Goal: Information Seeking & Learning: Learn about a topic

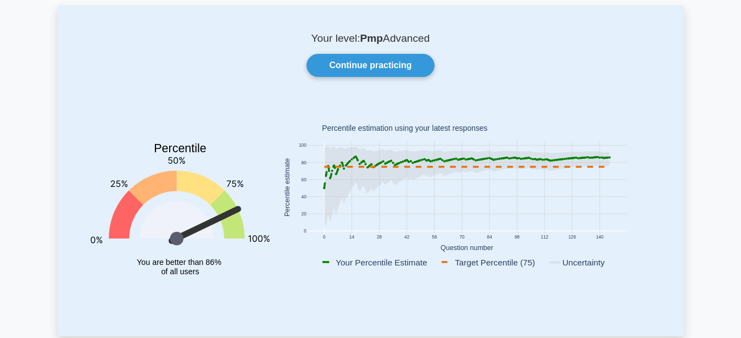
scroll to position [56, 0]
click at [390, 68] on link "Continue practicing" at bounding box center [370, 65] width 127 height 23
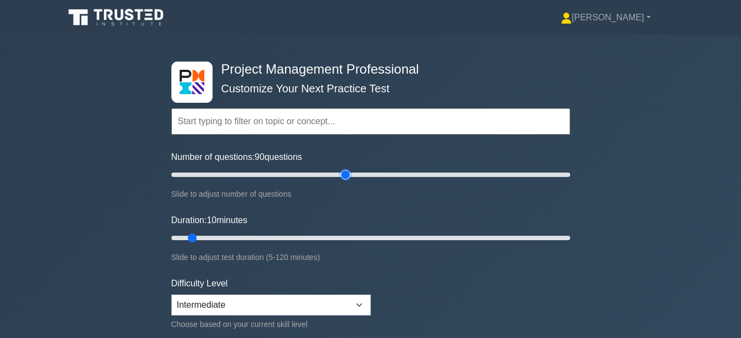
click at [350, 172] on input "Number of questions: 90 questions" at bounding box center [370, 174] width 399 height 13
drag, startPoint x: 340, startPoint y: 175, endPoint x: 283, endPoint y: 180, distance: 56.9
type input "60"
click at [283, 180] on input "Number of questions: 60 questions" at bounding box center [370, 174] width 399 height 13
drag, startPoint x: 198, startPoint y: 236, endPoint x: 364, endPoint y: 229, distance: 166.6
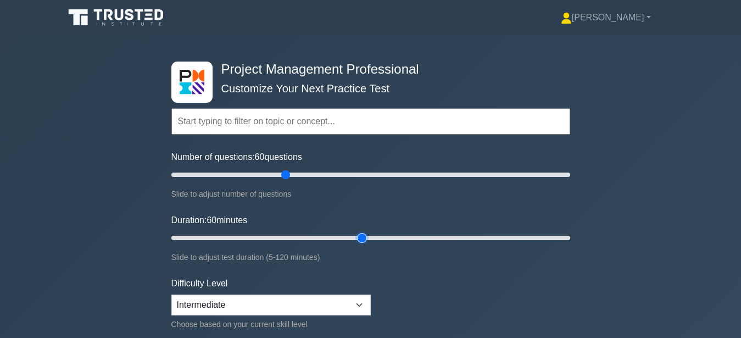
type input "60"
click at [364, 231] on input "Duration: 60 minutes" at bounding box center [370, 237] width 399 height 13
drag, startPoint x: 285, startPoint y: 173, endPoint x: 206, endPoint y: 177, distance: 78.7
click at [206, 177] on input "Number of questions: 20 questions" at bounding box center [370, 174] width 399 height 13
drag, startPoint x: 208, startPoint y: 176, endPoint x: 203, endPoint y: 182, distance: 7.8
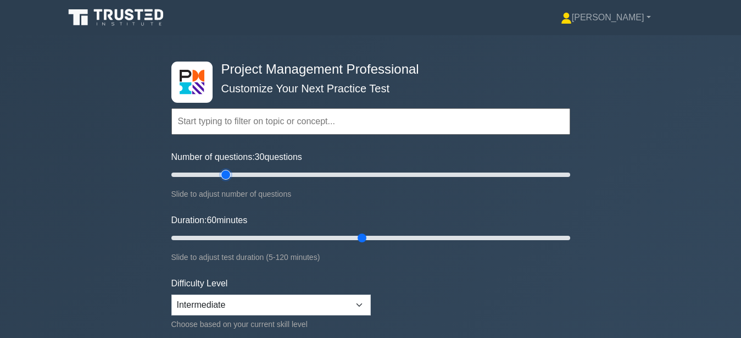
type input "30"
click at [227, 176] on input "Number of questions: 30 questions" at bounding box center [370, 174] width 399 height 13
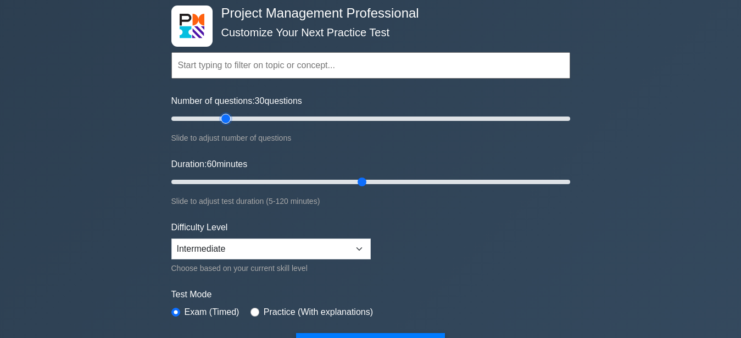
scroll to position [168, 0]
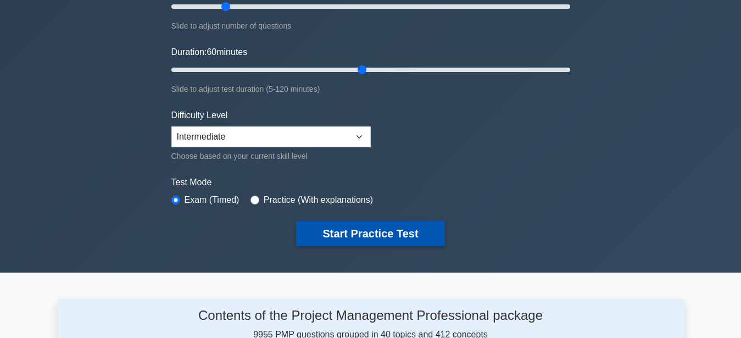
click at [396, 237] on button "Start Practice Test" at bounding box center [370, 233] width 148 height 25
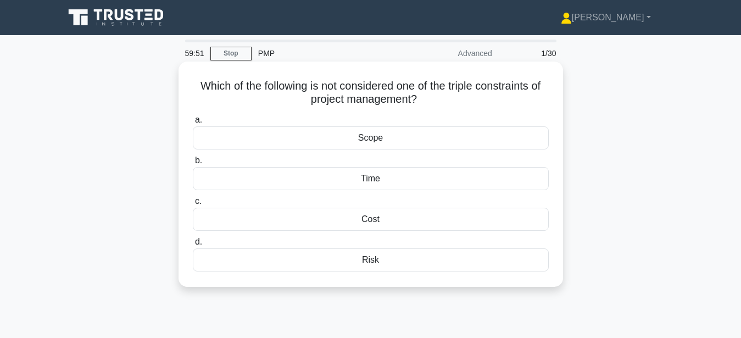
click at [419, 262] on div "Risk" at bounding box center [371, 259] width 356 height 23
click at [193, 246] on input "d. Risk" at bounding box center [193, 241] width 0 height 7
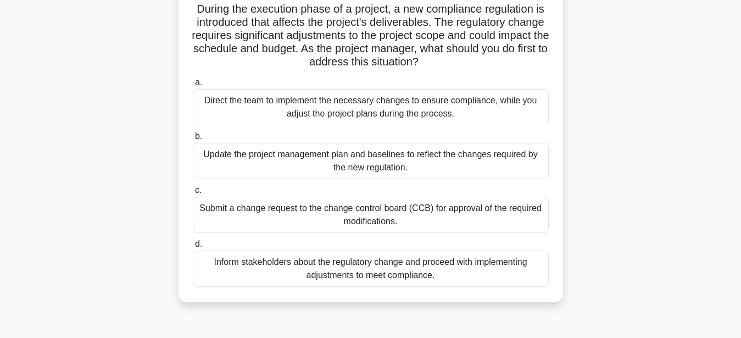
scroll to position [56, 0]
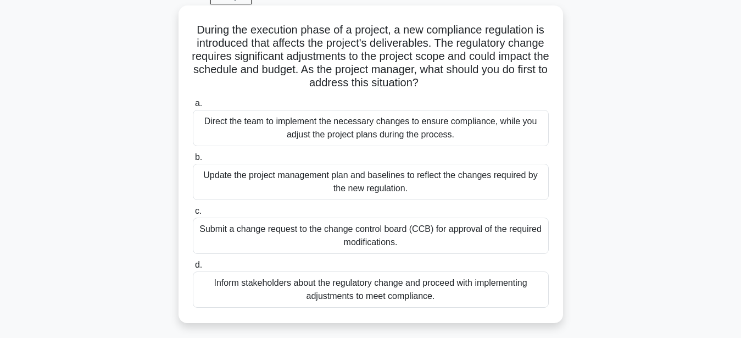
click at [307, 182] on div "Update the project management plan and baselines to reflect the changes require…" at bounding box center [371, 182] width 356 height 36
click at [193, 161] on input "b. Update the project management plan and baselines to reflect the changes requ…" at bounding box center [193, 157] width 0 height 7
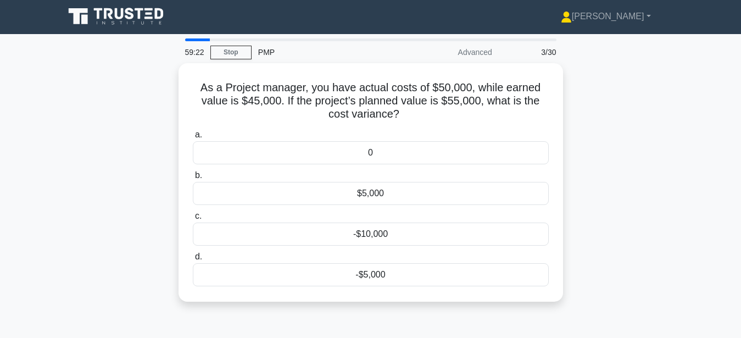
scroll to position [0, 0]
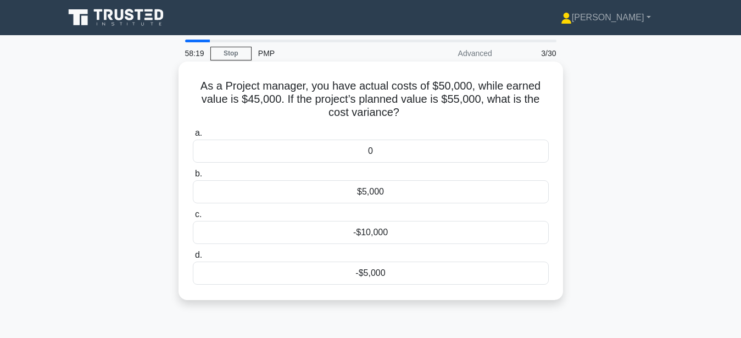
click at [369, 269] on div "-$5,000" at bounding box center [371, 273] width 356 height 23
click at [193, 259] on input "d. -$5,000" at bounding box center [193, 255] width 0 height 7
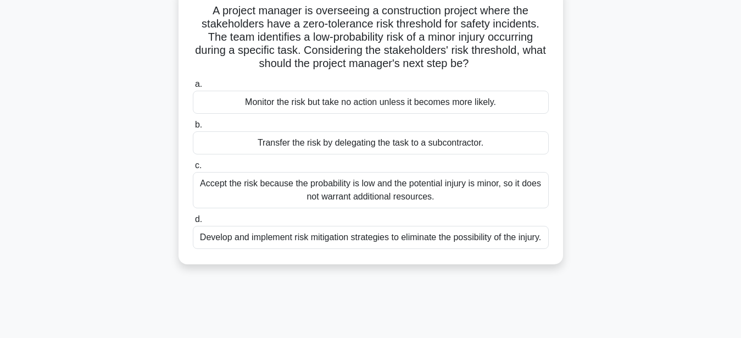
scroll to position [56, 0]
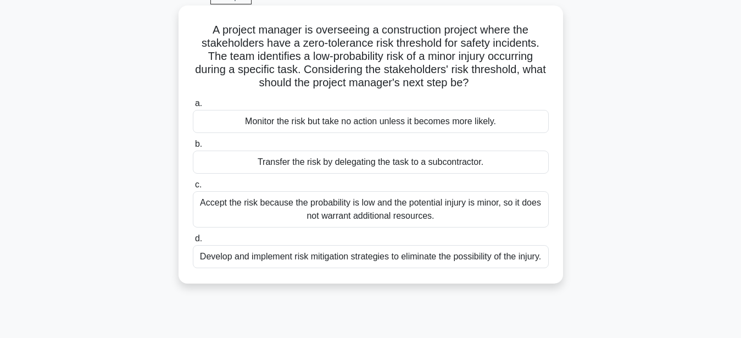
click at [376, 264] on div "Develop and implement risk mitigation strategies to eliminate the possibility o…" at bounding box center [371, 256] width 356 height 23
click at [193, 242] on input "d. Develop and implement risk mitigation strategies to eliminate the possibilit…" at bounding box center [193, 238] width 0 height 7
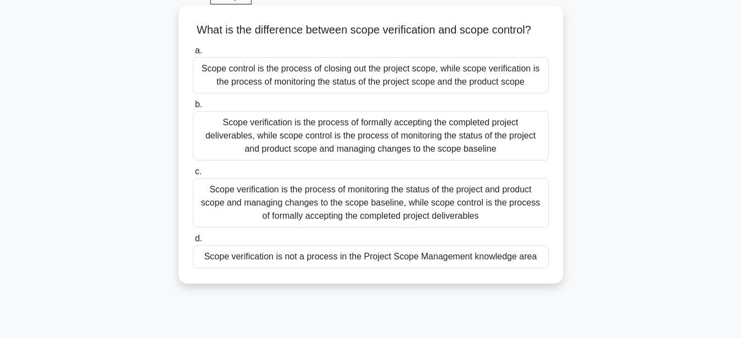
click at [363, 144] on div "Scope verification is the process of formally accepting the completed project d…" at bounding box center [371, 135] width 356 height 49
click at [193, 108] on input "b. Scope verification is the process of formally accepting the completed projec…" at bounding box center [193, 104] width 0 height 7
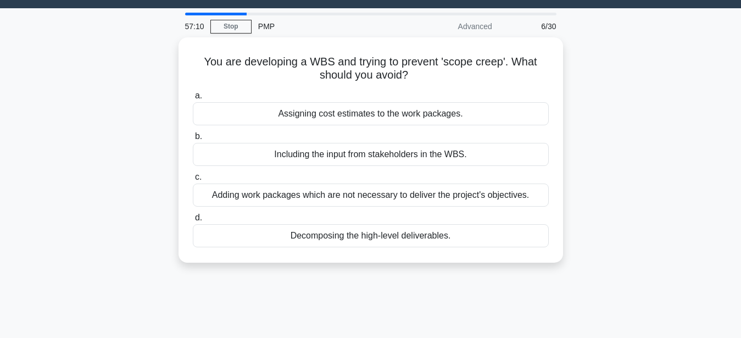
scroll to position [0, 0]
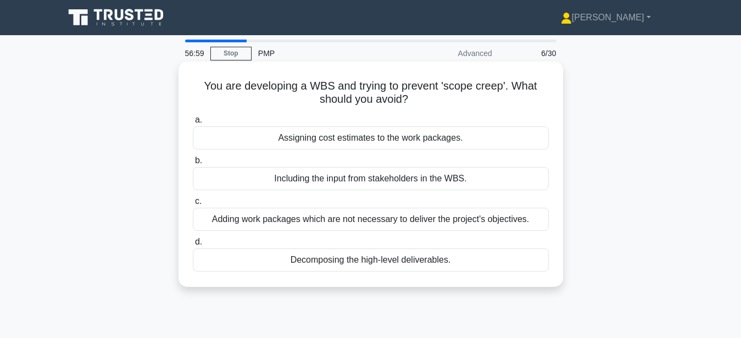
click at [492, 218] on div "Adding work packages which are not necessary to deliver the project's objective…" at bounding box center [371, 219] width 356 height 23
click at [193, 205] on input "c. Adding work packages which are not necessary to deliver the project's object…" at bounding box center [193, 201] width 0 height 7
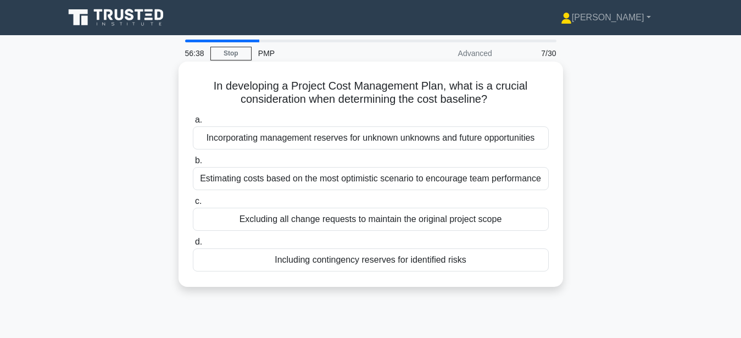
click at [360, 265] on div "Including contingency reserves for identified risks" at bounding box center [371, 259] width 356 height 23
click at [193, 246] on input "d. Including contingency reserves for identified risks" at bounding box center [193, 241] width 0 height 7
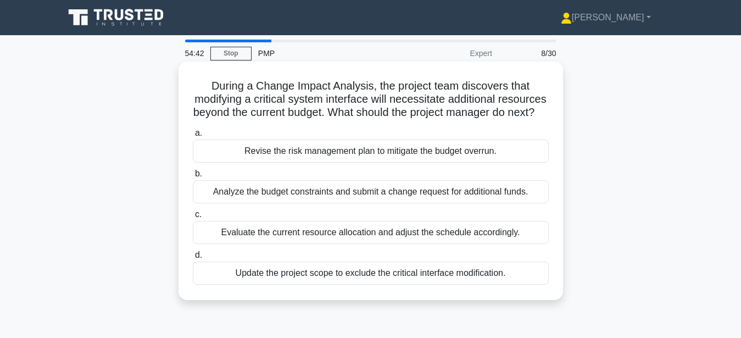
click at [382, 163] on div "Revise the risk management plan to mitigate the budget overrun." at bounding box center [371, 151] width 356 height 23
click at [193, 137] on input "a. Revise the risk management plan to mitigate the budget overrun." at bounding box center [193, 133] width 0 height 7
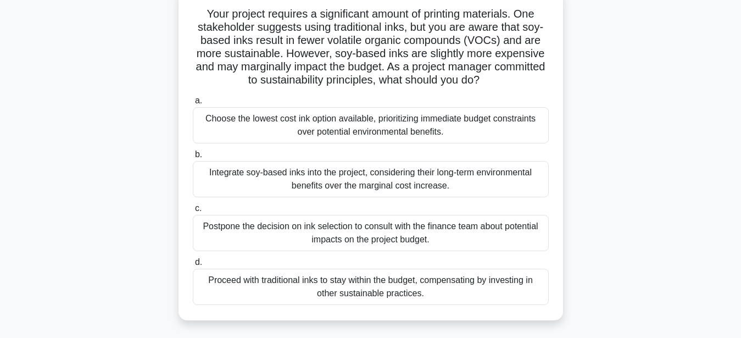
scroll to position [56, 0]
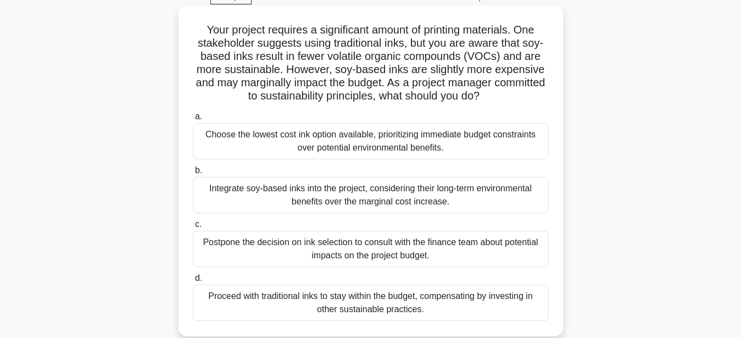
click at [388, 255] on div "Postpone the decision on ink selection to consult with the finance team about p…" at bounding box center [371, 249] width 356 height 36
click at [193, 228] on input "c. Postpone the decision on ink selection to consult with the finance team abou…" at bounding box center [193, 224] width 0 height 7
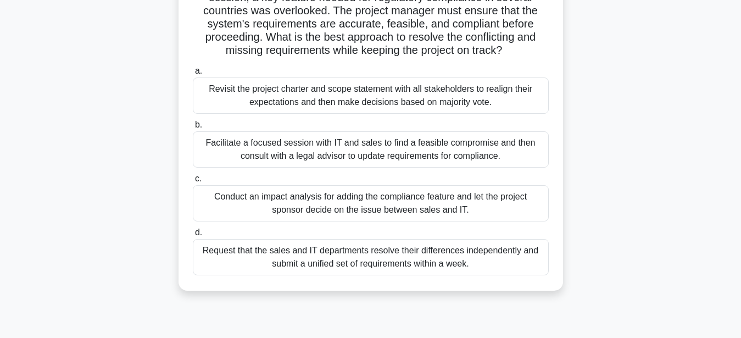
scroll to position [168, 0]
click at [346, 203] on div "Conduct an impact analysis for adding the compliance feature and let the projec…" at bounding box center [371, 203] width 356 height 36
click at [193, 182] on input "c. Conduct an impact analysis for adding the compliance feature and let the pro…" at bounding box center [193, 178] width 0 height 7
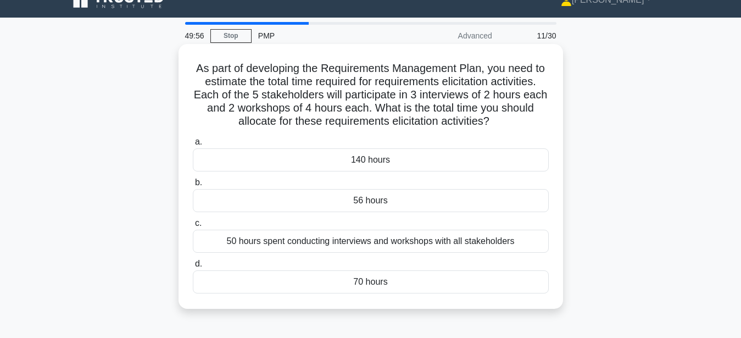
scroll to position [0, 0]
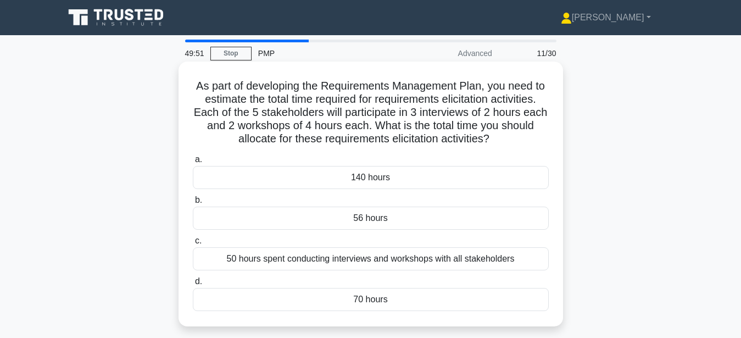
click at [359, 256] on div "50 hours spent conducting interviews and workshops with all stakeholders" at bounding box center [371, 258] width 356 height 23
click at [193, 244] on input "c. 50 hours spent conducting interviews and workshops with all stakeholders" at bounding box center [193, 240] width 0 height 7
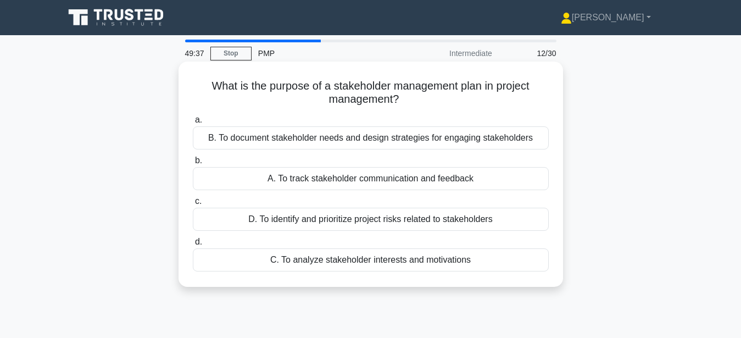
click at [398, 141] on div "B. To document stakeholder needs and design strategies for engaging stakeholders" at bounding box center [371, 137] width 356 height 23
click at [193, 124] on input "a. B. To document stakeholder needs and design strategies for engaging stakehol…" at bounding box center [193, 119] width 0 height 7
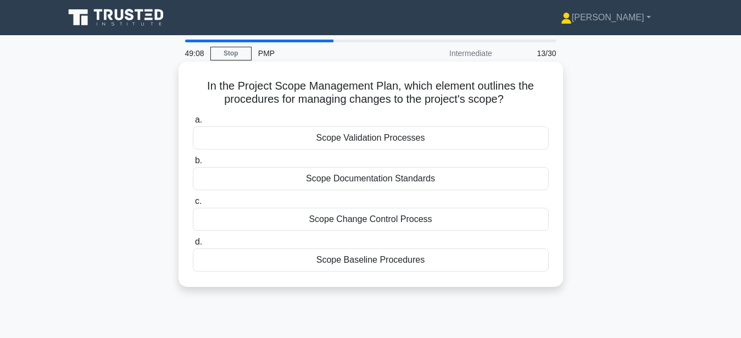
click at [422, 217] on div "Scope Change Control Process" at bounding box center [371, 219] width 356 height 23
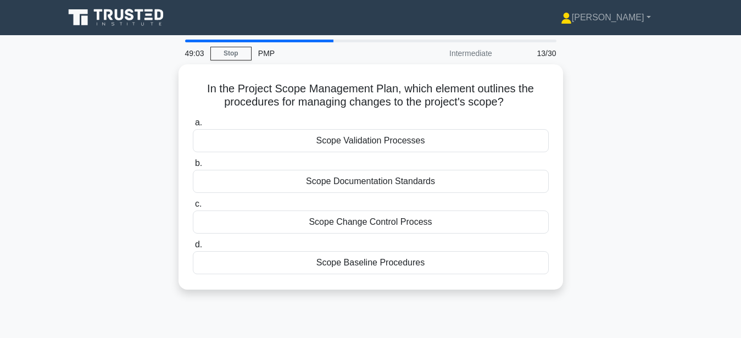
click at [652, 158] on div "In the Project Scope Management Plan, which element outlines the procedures for…" at bounding box center [371, 183] width 626 height 238
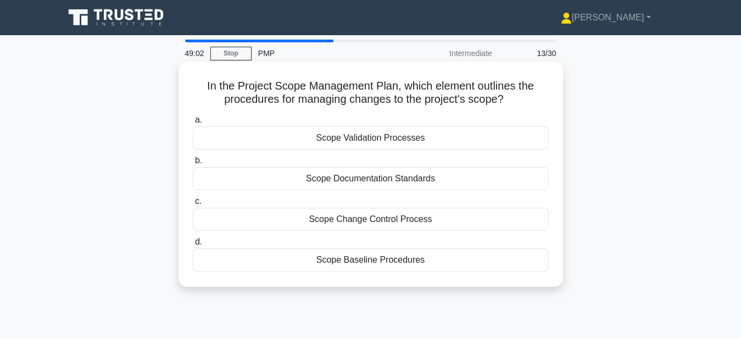
click at [444, 219] on div "Scope Change Control Process" at bounding box center [371, 219] width 356 height 23
click at [193, 205] on input "c. Scope Change Control Process" at bounding box center [193, 201] width 0 height 7
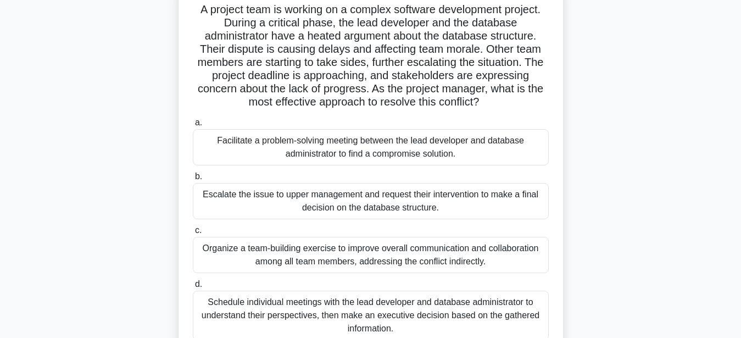
scroll to position [56, 0]
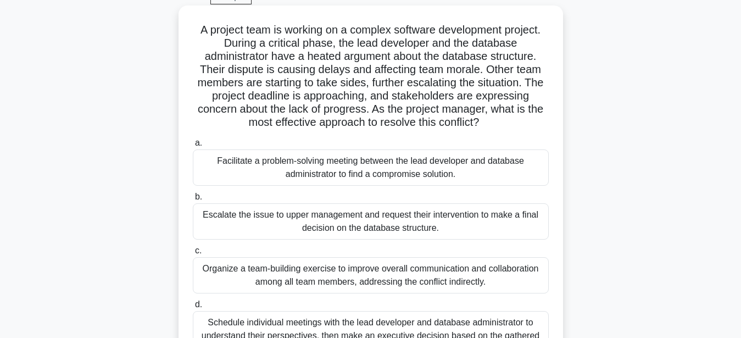
click at [418, 168] on div "Facilitate a problem-solving meeting between the lead developer and database ad…" at bounding box center [371, 167] width 356 height 36
click at [193, 147] on input "a. Facilitate a problem-solving meeting between the lead developer and database…" at bounding box center [193, 143] width 0 height 7
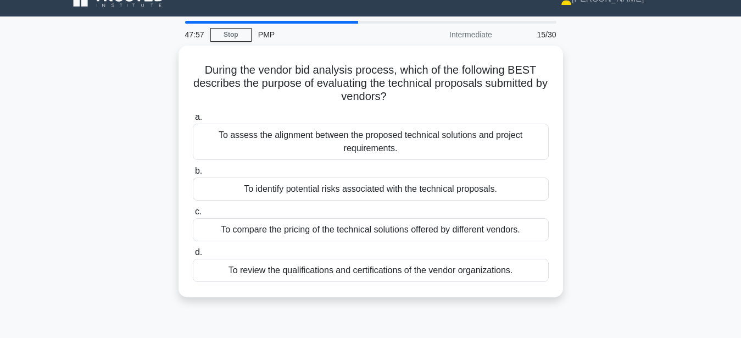
scroll to position [0, 0]
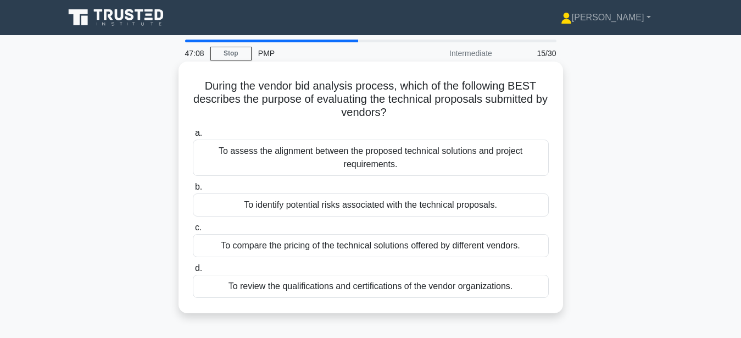
click at [426, 243] on div "To compare the pricing of the technical solutions offered by different vendors." at bounding box center [371, 245] width 356 height 23
click at [193, 231] on input "c. To compare the pricing of the technical solutions offered by different vendo…" at bounding box center [193, 227] width 0 height 7
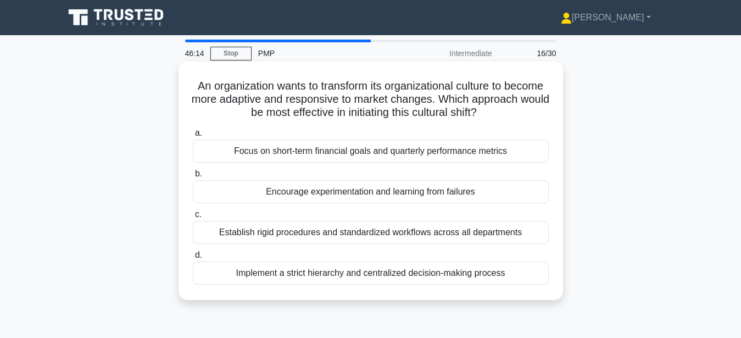
click at [496, 154] on div "Focus on short-term financial goals and quarterly performance metrics" at bounding box center [371, 151] width 356 height 23
click at [193, 137] on input "a. Focus on short-term financial goals and quarterly performance metrics" at bounding box center [193, 133] width 0 height 7
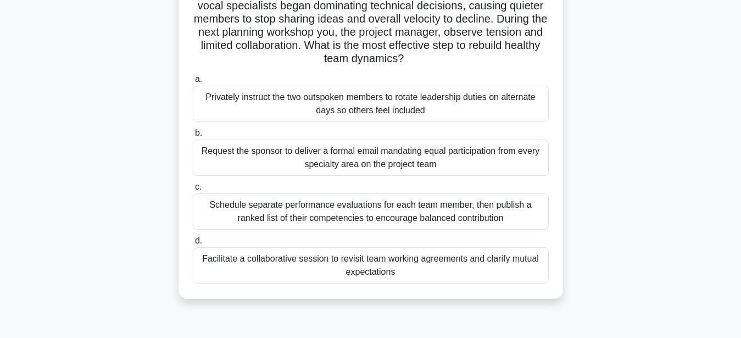
scroll to position [112, 0]
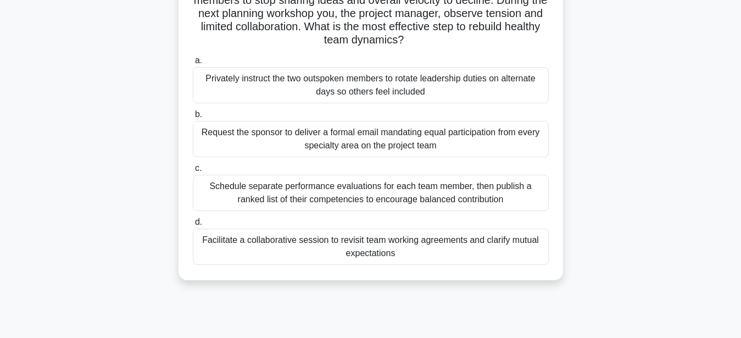
click at [336, 248] on div "Facilitate a collaborative session to revisit team working agreements and clari…" at bounding box center [371, 247] width 356 height 36
click at [193, 226] on input "d. Facilitate a collaborative session to revisit team working agreements and cl…" at bounding box center [193, 222] width 0 height 7
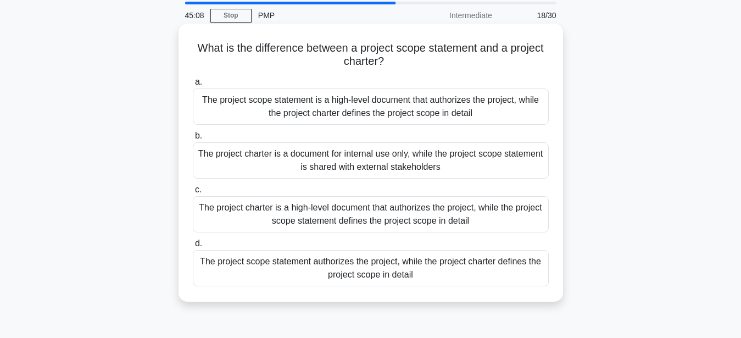
scroll to position [56, 0]
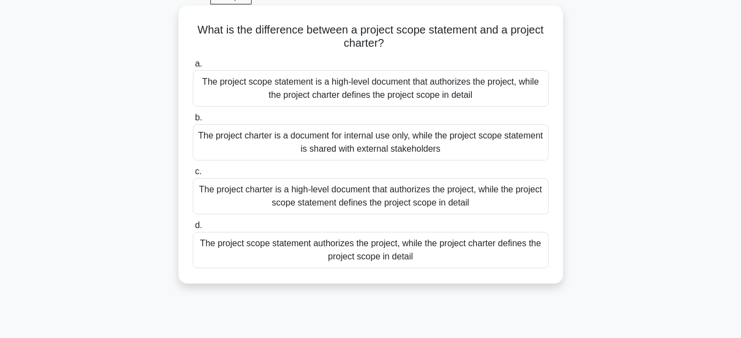
click at [414, 196] on div "The project charter is a high-level document that authorizes the project, while…" at bounding box center [371, 196] width 356 height 36
click at [193, 175] on input "c. The project charter is a high-level document that authorizes the project, wh…" at bounding box center [193, 171] width 0 height 7
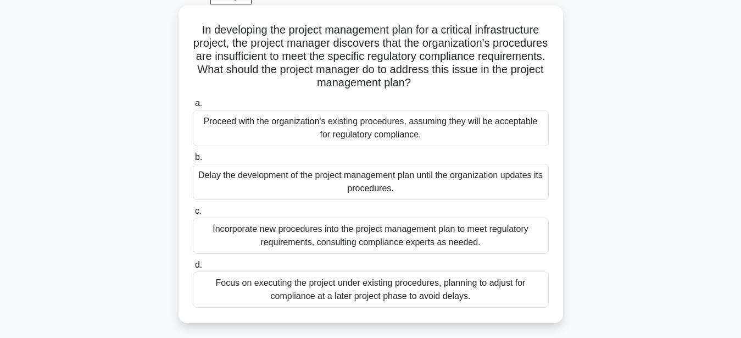
click at [408, 240] on div "Incorporate new procedures into the project management plan to meet regulatory …" at bounding box center [371, 236] width 356 height 36
click at [193, 215] on input "c. Incorporate new procedures into the project management plan to meet regulato…" at bounding box center [193, 211] width 0 height 7
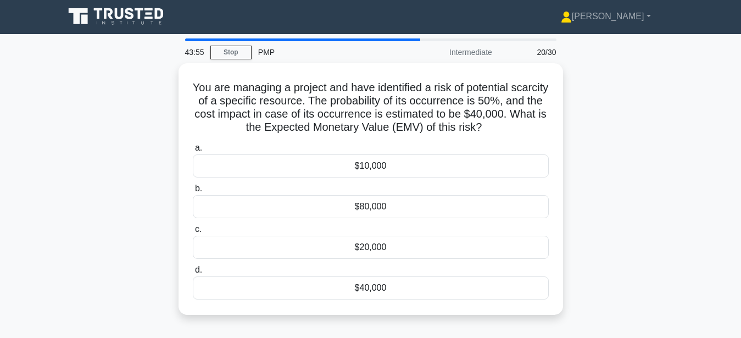
scroll to position [0, 0]
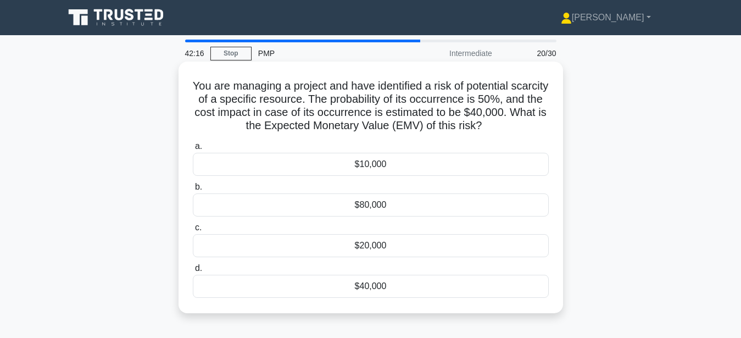
click at [367, 245] on div "$20,000" at bounding box center [371, 245] width 356 height 23
click at [193, 231] on input "c. $20,000" at bounding box center [193, 227] width 0 height 7
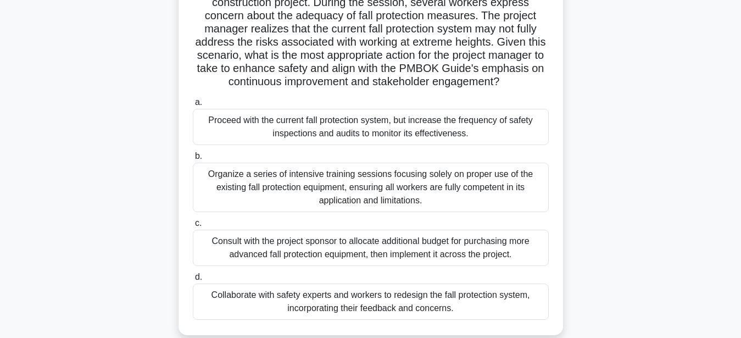
scroll to position [112, 0]
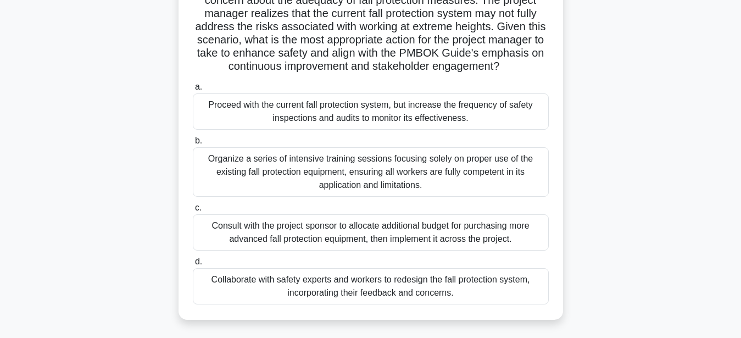
click at [388, 288] on div "Collaborate with safety experts and workers to redesign the fall protection sys…" at bounding box center [371, 286] width 356 height 36
click at [193, 265] on input "d. Collaborate with safety experts and workers to redesign the fall protection …" at bounding box center [193, 261] width 0 height 7
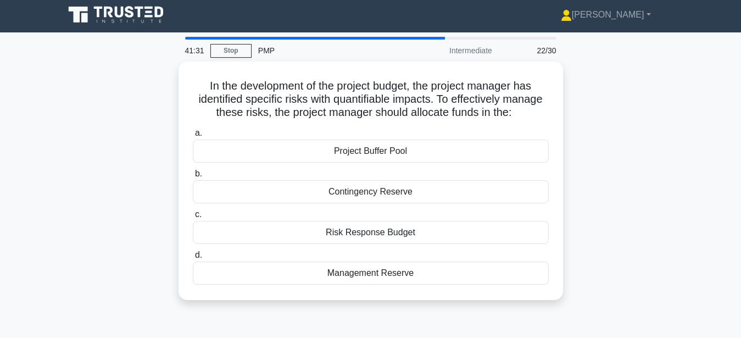
scroll to position [0, 0]
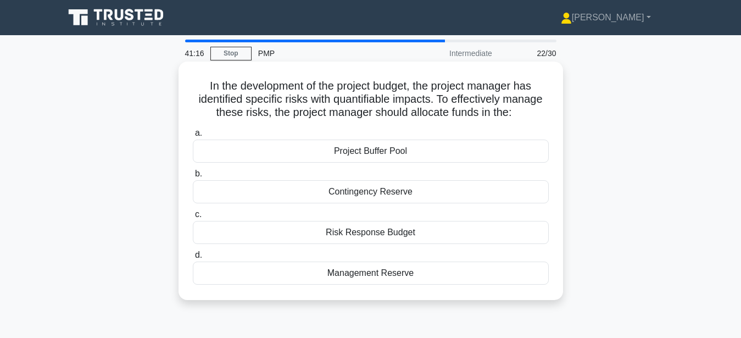
click at [343, 190] on div "Contingency Reserve" at bounding box center [371, 191] width 356 height 23
click at [193, 177] on input "b. Contingency Reserve" at bounding box center [193, 173] width 0 height 7
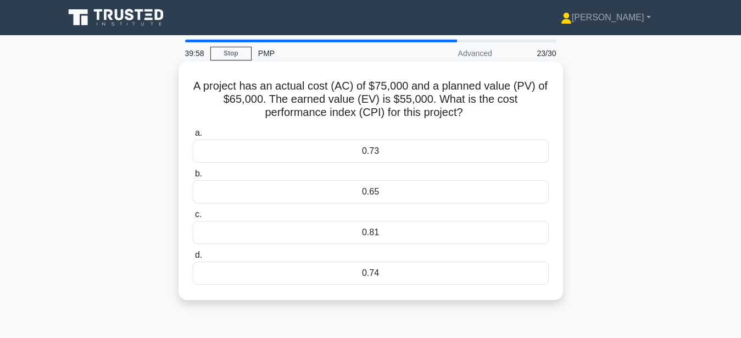
click at [370, 156] on div "0.73" at bounding box center [371, 151] width 356 height 23
click at [193, 137] on input "a. 0.73" at bounding box center [193, 133] width 0 height 7
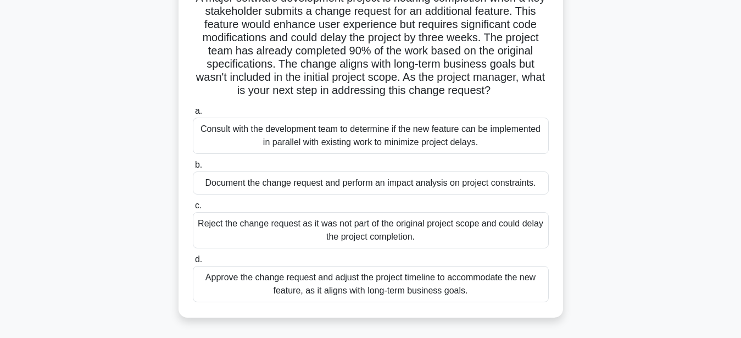
scroll to position [112, 0]
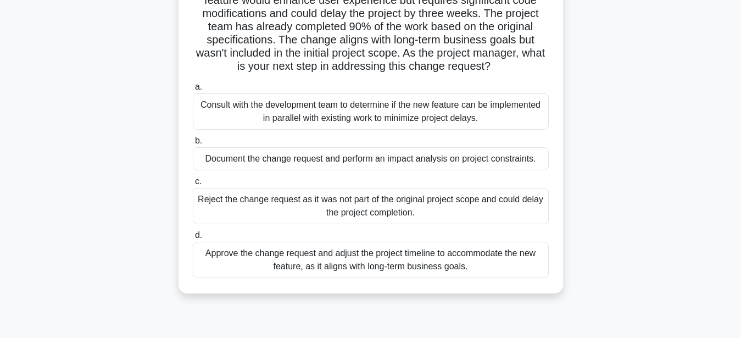
click at [461, 162] on div "Document the change request and perform an impact analysis on project constrain…" at bounding box center [371, 158] width 356 height 23
click at [193, 144] on input "b. Document the change request and perform an impact analysis on project constr…" at bounding box center [193, 140] width 0 height 7
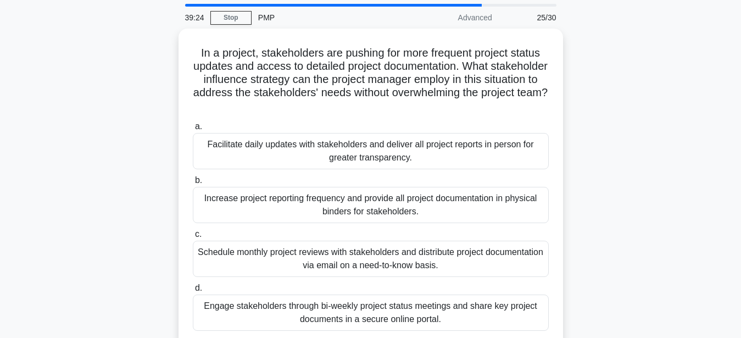
scroll to position [56, 0]
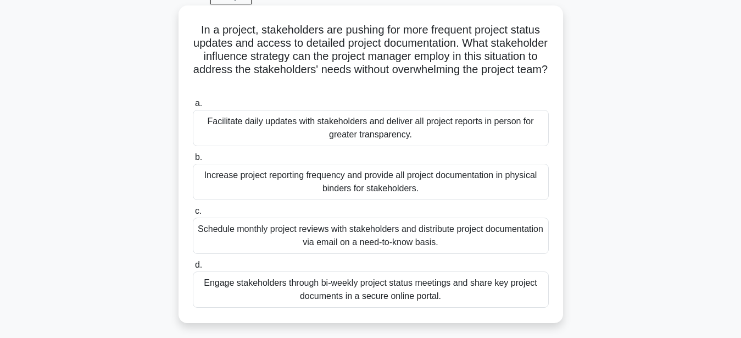
click at [360, 293] on div "Engage stakeholders through bi-weekly project status meetings and share key pro…" at bounding box center [371, 289] width 356 height 36
click at [193, 269] on input "d. Engage stakeholders through bi-weekly project status meetings and share key …" at bounding box center [193, 265] width 0 height 7
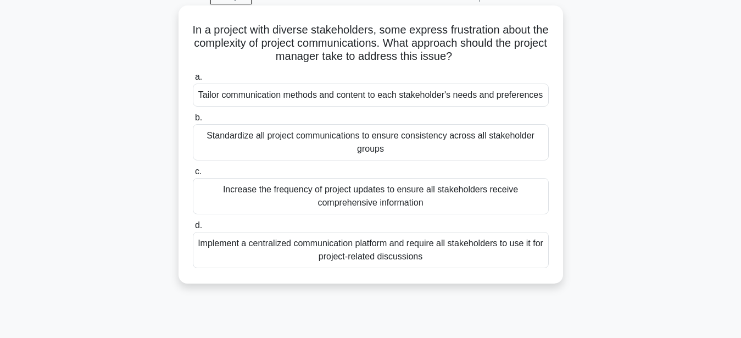
click at [298, 97] on div "Tailor communication methods and content to each stakeholder's needs and prefer…" at bounding box center [371, 95] width 356 height 23
click at [193, 81] on input "a. Tailor communication methods and content to each stakeholder's needs and pre…" at bounding box center [193, 77] width 0 height 7
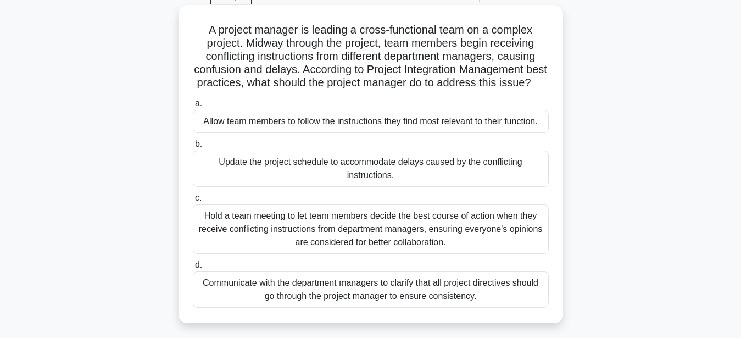
click at [354, 292] on div "Communicate with the department managers to clarify that all project directives…" at bounding box center [371, 289] width 356 height 36
click at [193, 269] on input "d. Communicate with the department managers to clarify that all project directi…" at bounding box center [193, 265] width 0 height 7
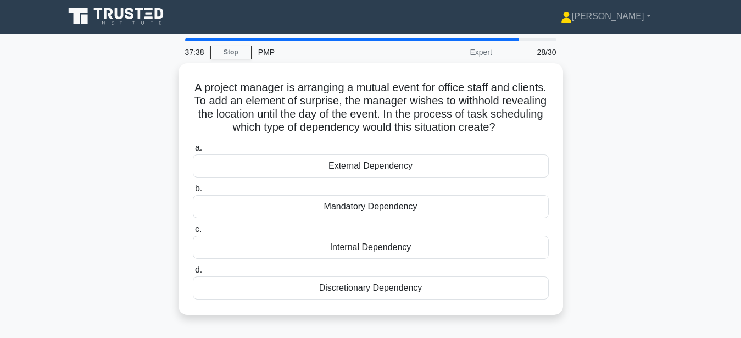
scroll to position [0, 0]
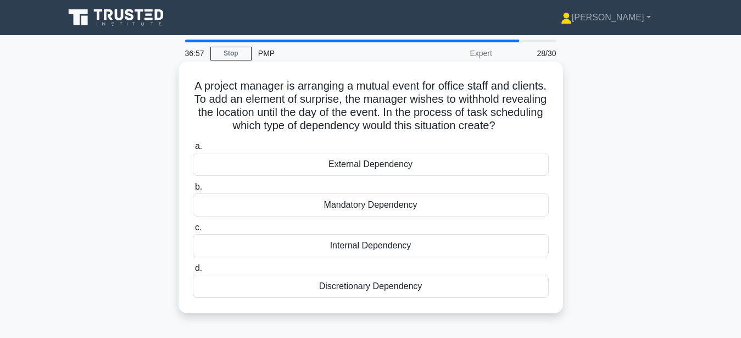
click at [332, 247] on div "Internal Dependency" at bounding box center [371, 245] width 356 height 23
click at [193, 231] on input "c. Internal Dependency" at bounding box center [193, 227] width 0 height 7
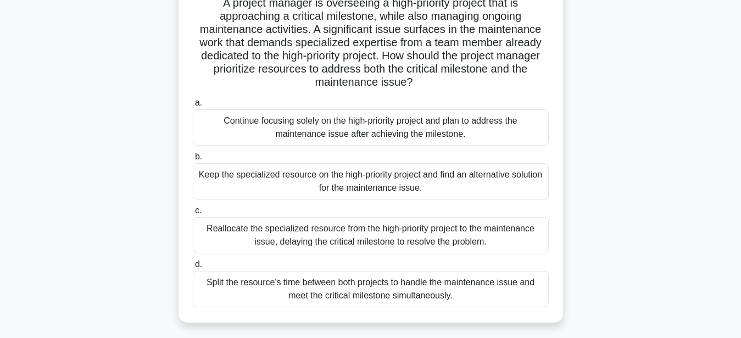
scroll to position [112, 0]
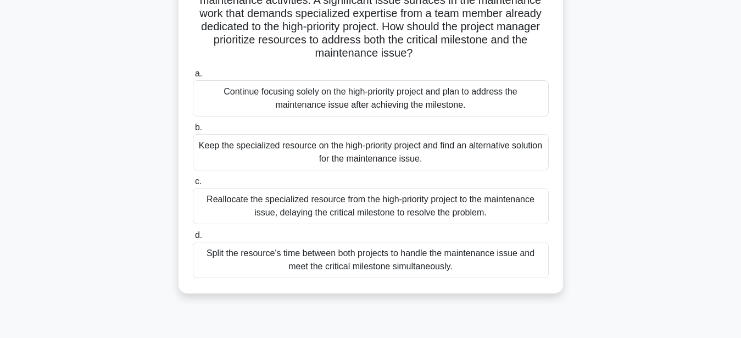
click at [331, 157] on div "Keep the specialized resource on the high-priority project and find an alternat…" at bounding box center [371, 152] width 356 height 36
click at [193, 131] on input "b. Keep the specialized resource on the high-priority project and find an alter…" at bounding box center [193, 127] width 0 height 7
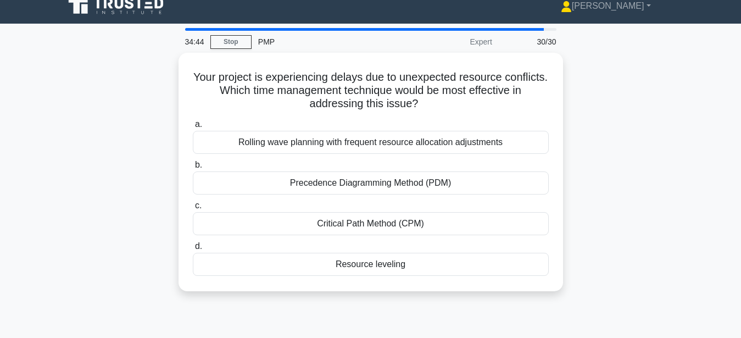
scroll to position [0, 0]
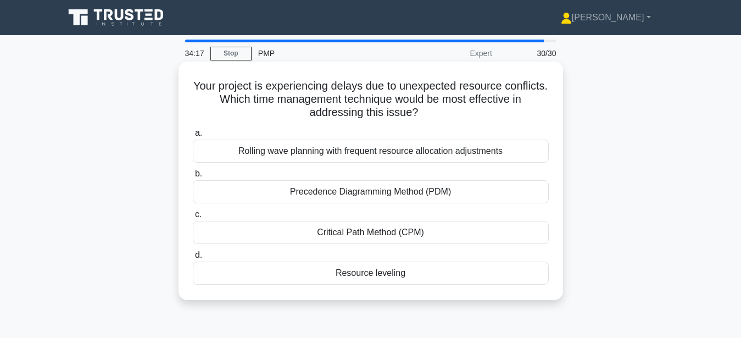
drag, startPoint x: 396, startPoint y: 272, endPoint x: 371, endPoint y: 281, distance: 26.9
click at [396, 272] on div "Resource leveling" at bounding box center [371, 273] width 356 height 23
click at [193, 259] on input "d. Resource leveling" at bounding box center [193, 255] width 0 height 7
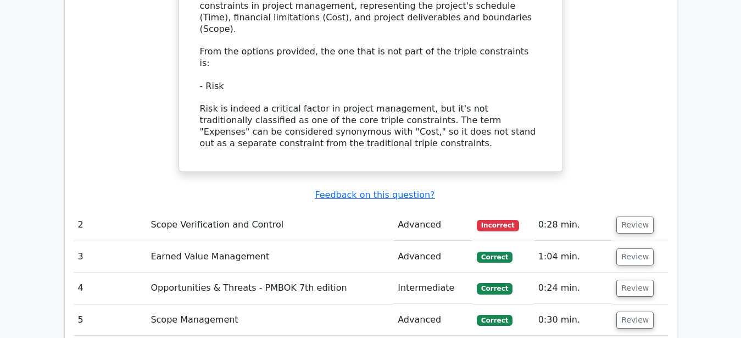
scroll to position [1513, 0]
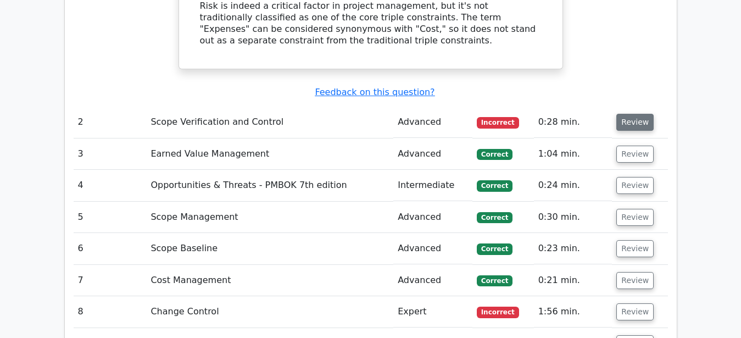
click at [641, 114] on button "Review" at bounding box center [634, 122] width 37 height 17
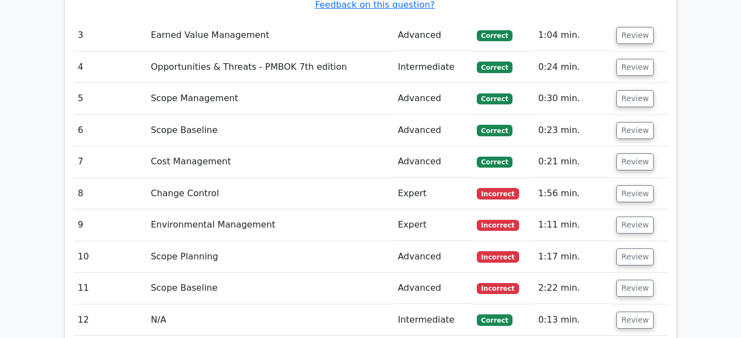
scroll to position [2185, 0]
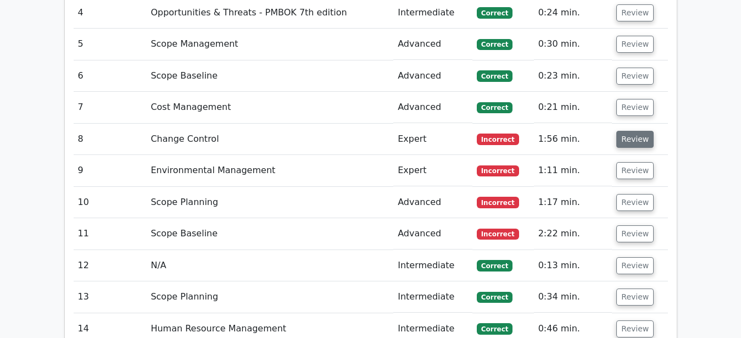
click at [632, 131] on button "Review" at bounding box center [634, 139] width 37 height 17
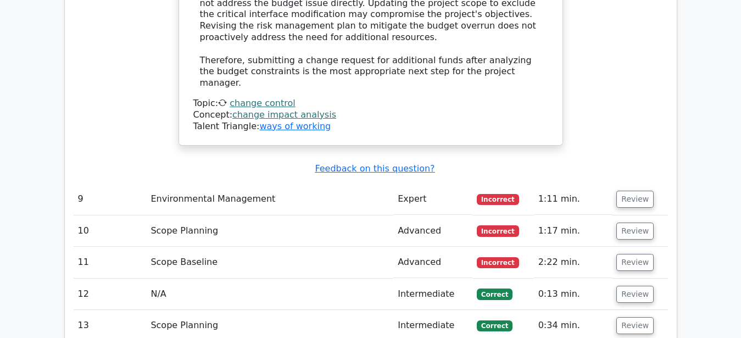
scroll to position [2690, 0]
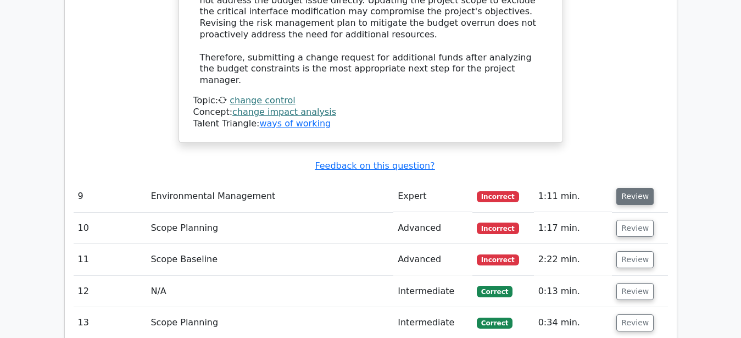
click at [634, 188] on button "Review" at bounding box center [634, 196] width 37 height 17
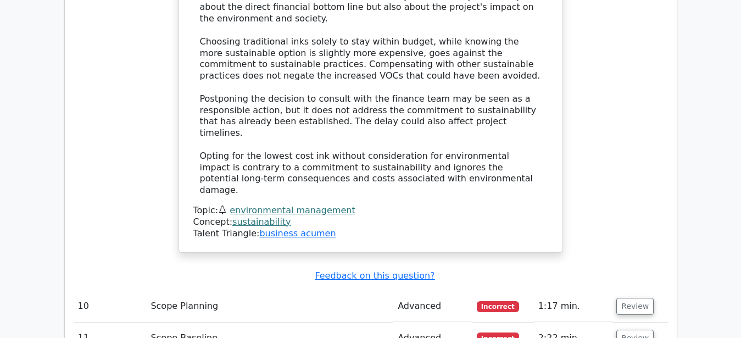
scroll to position [3418, 0]
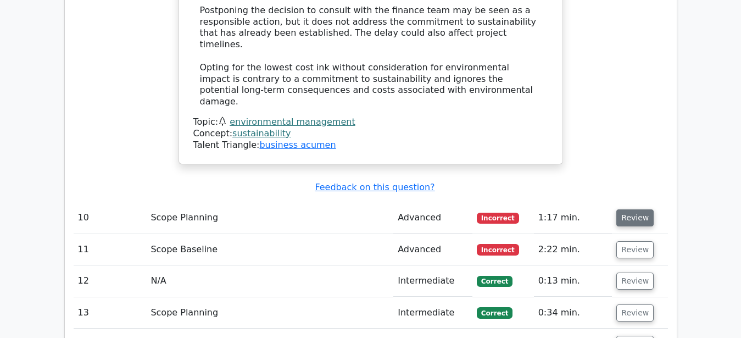
click at [639, 209] on button "Review" at bounding box center [634, 217] width 37 height 17
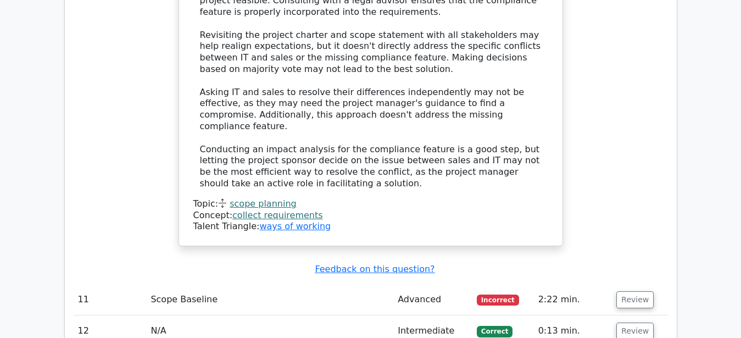
scroll to position [4203, 0]
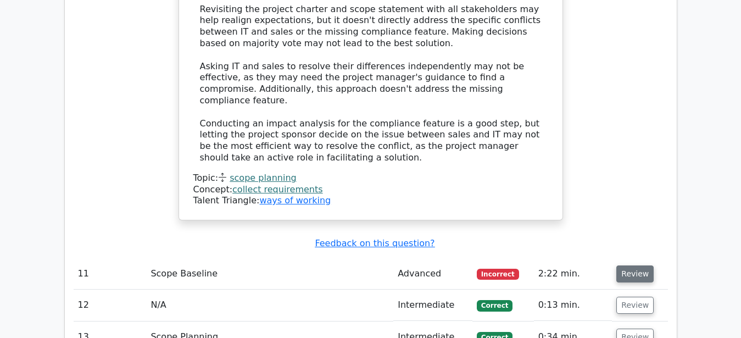
click at [637, 265] on button "Review" at bounding box center [634, 273] width 37 height 17
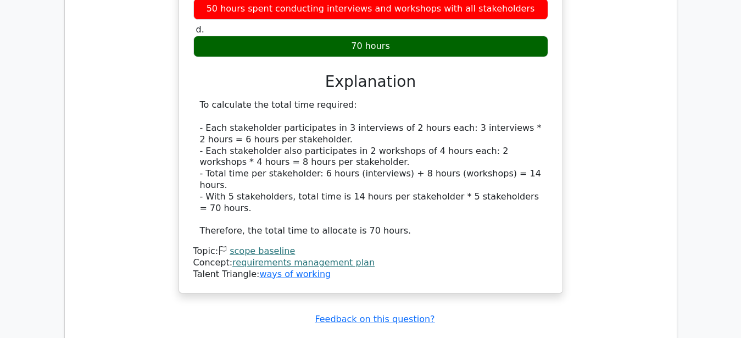
scroll to position [4763, 0]
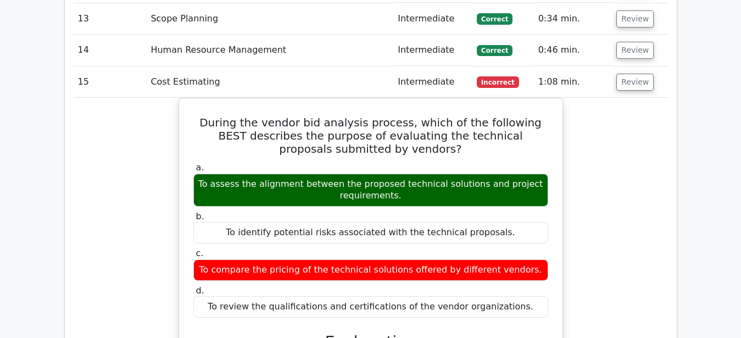
scroll to position [5267, 0]
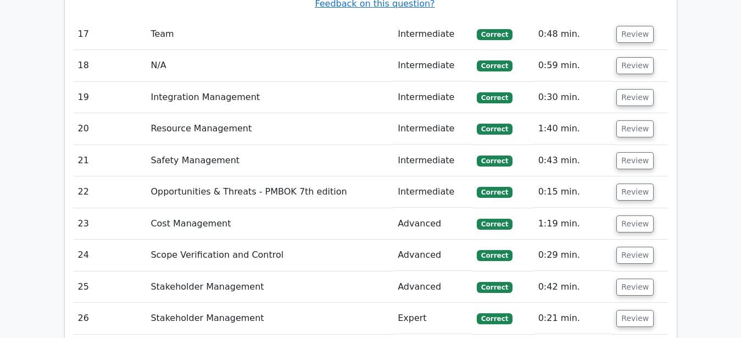
scroll to position [6388, 0]
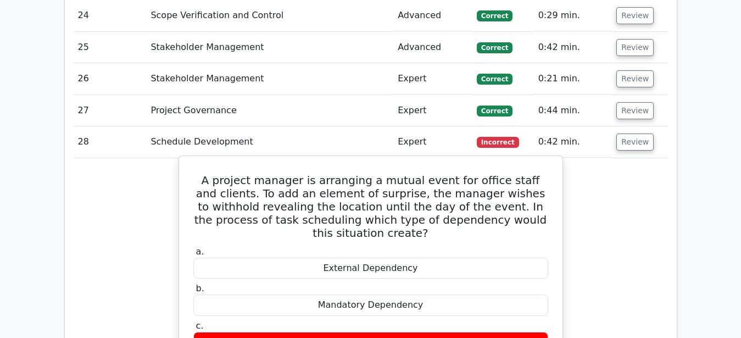
scroll to position [6892, 0]
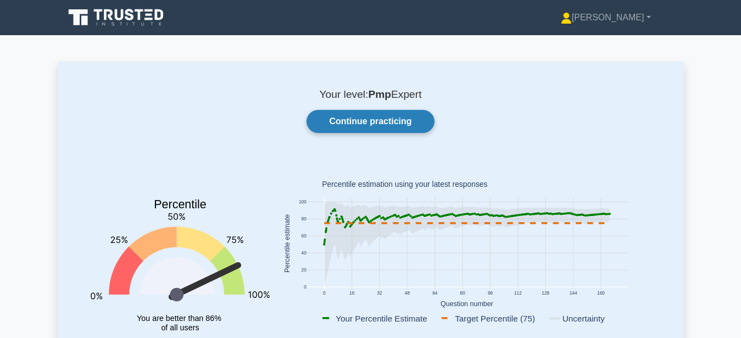
click at [326, 125] on link "Continue practicing" at bounding box center [370, 121] width 127 height 23
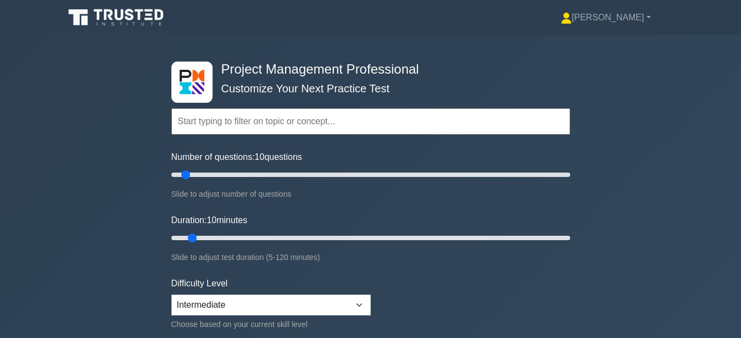
click at [333, 121] on input "text" at bounding box center [370, 121] width 399 height 26
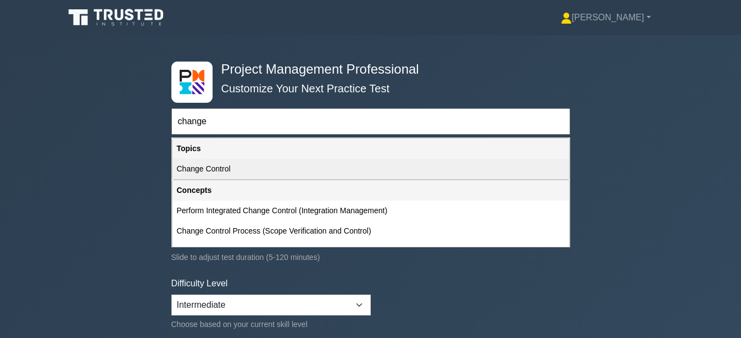
click at [212, 167] on div "Change Control" at bounding box center [371, 169] width 397 height 20
type input "Change Control"
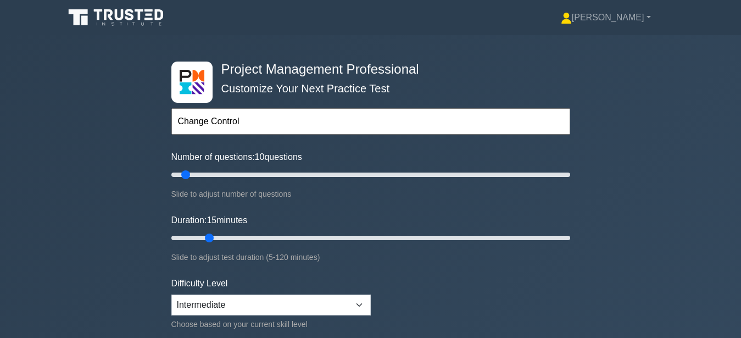
drag, startPoint x: 197, startPoint y: 240, endPoint x: 210, endPoint y: 236, distance: 13.2
type input "15"
click at [210, 236] on input "Duration: 15 minutes" at bounding box center [370, 237] width 399 height 13
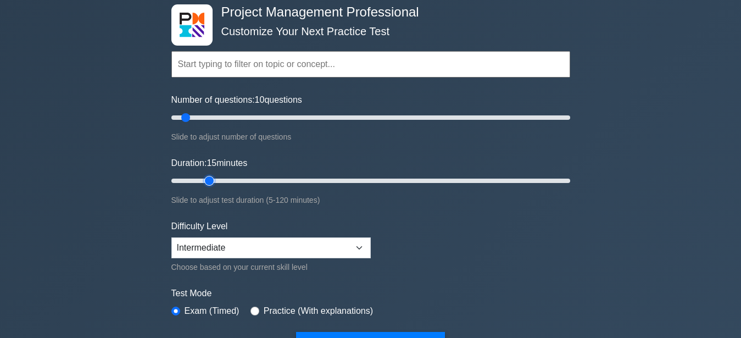
scroll to position [112, 0]
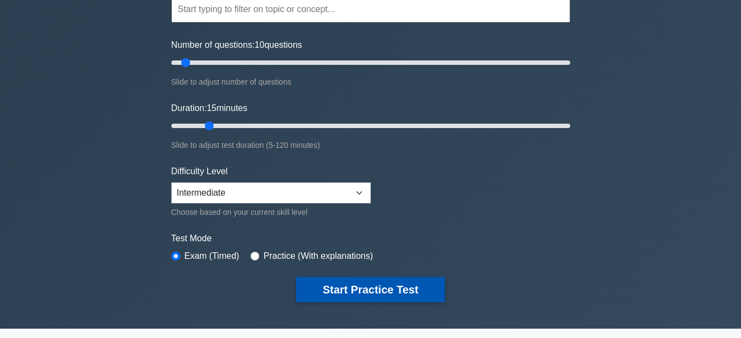
click at [370, 294] on button "Start Practice Test" at bounding box center [370, 289] width 148 height 25
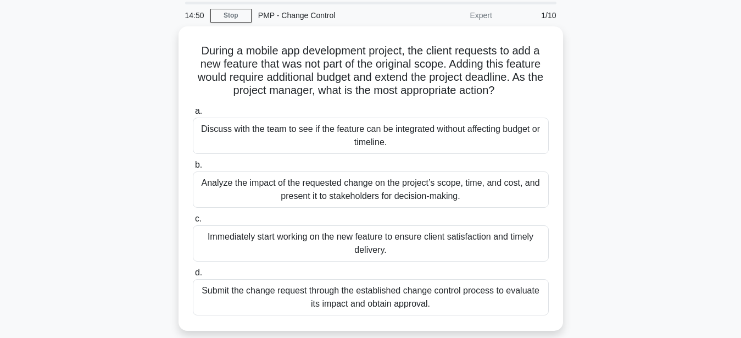
scroll to position [56, 0]
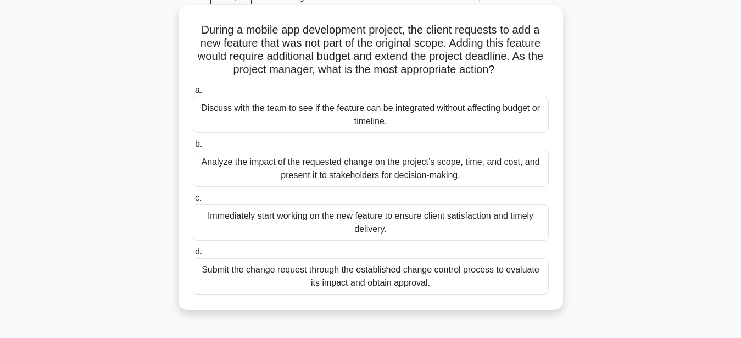
click at [393, 285] on div "Submit the change request through the established change control process to eva…" at bounding box center [371, 276] width 356 height 36
click at [193, 255] on input "d. Submit the change request through the established change control process to …" at bounding box center [193, 251] width 0 height 7
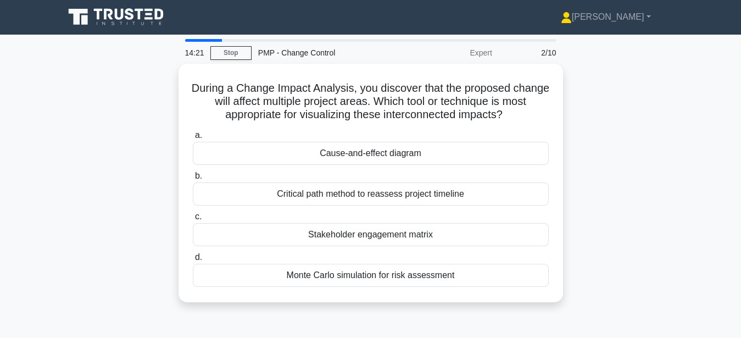
scroll to position [0, 0]
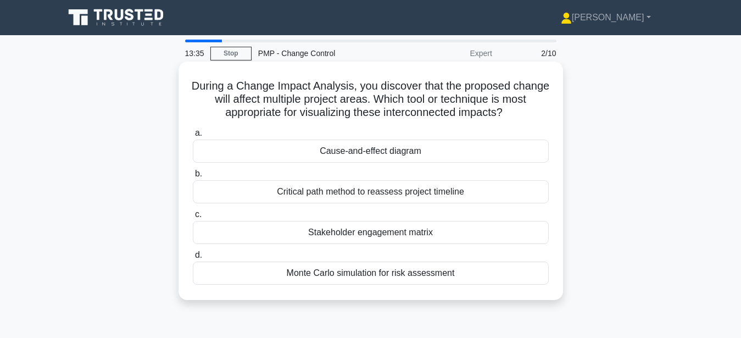
click at [351, 160] on div "Cause-and-effect diagram" at bounding box center [371, 151] width 356 height 23
click at [193, 137] on input "a. Cause-and-effect diagram" at bounding box center [193, 133] width 0 height 7
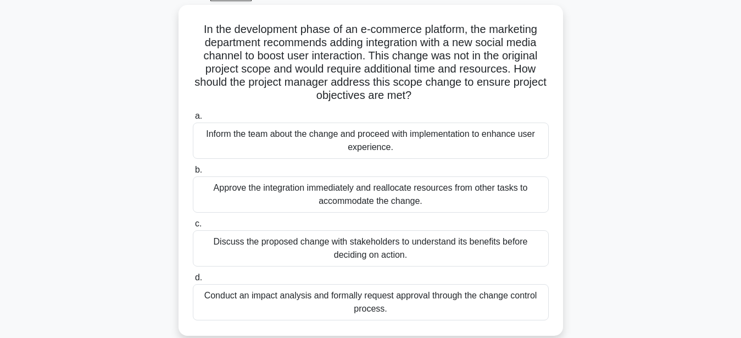
scroll to position [112, 0]
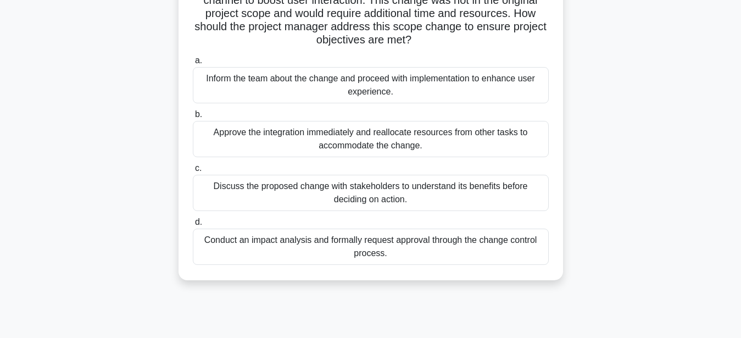
click at [378, 258] on div "Conduct an impact analysis and formally request approval through the change con…" at bounding box center [371, 247] width 356 height 36
click at [193, 226] on input "d. Conduct an impact analysis and formally request approval through the change …" at bounding box center [193, 222] width 0 height 7
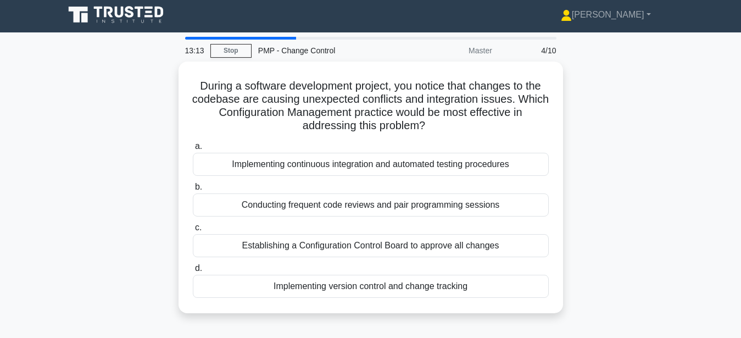
scroll to position [0, 0]
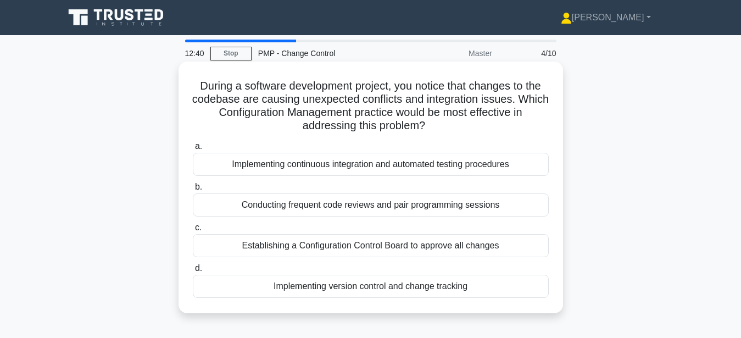
click at [287, 247] on div "Establishing a Configuration Control Board to approve all changes" at bounding box center [371, 245] width 356 height 23
click at [193, 231] on input "c. Establishing a Configuration Control Board to approve all changes" at bounding box center [193, 227] width 0 height 7
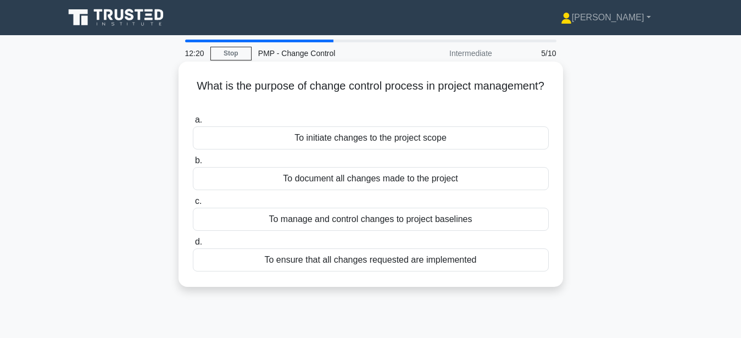
click at [449, 216] on div "To manage and control changes to project baselines" at bounding box center [371, 219] width 356 height 23
click at [193, 205] on input "c. To manage and control changes to project baselines" at bounding box center [193, 201] width 0 height 7
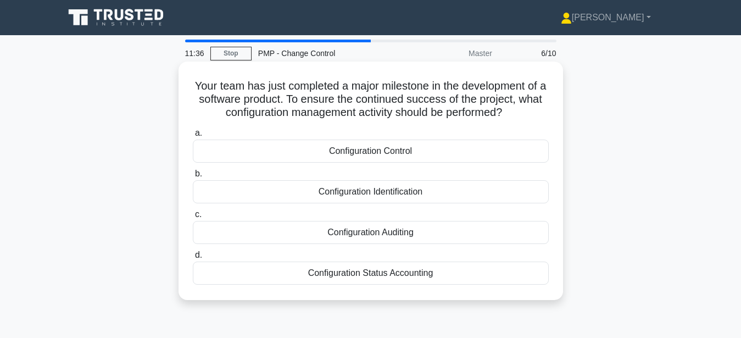
click at [410, 154] on div "Configuration Control" at bounding box center [371, 151] width 356 height 23
click at [193, 137] on input "a. Configuration Control" at bounding box center [193, 133] width 0 height 7
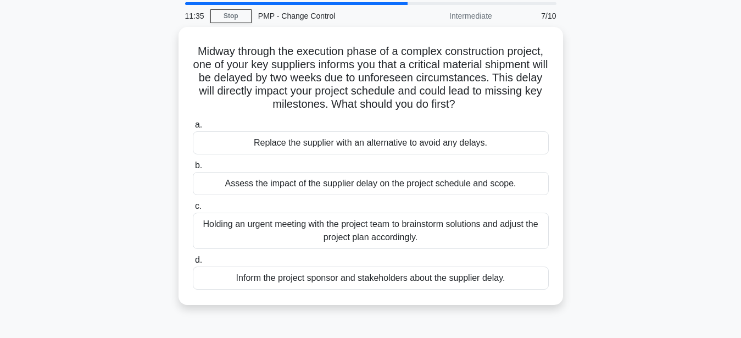
scroll to position [56, 0]
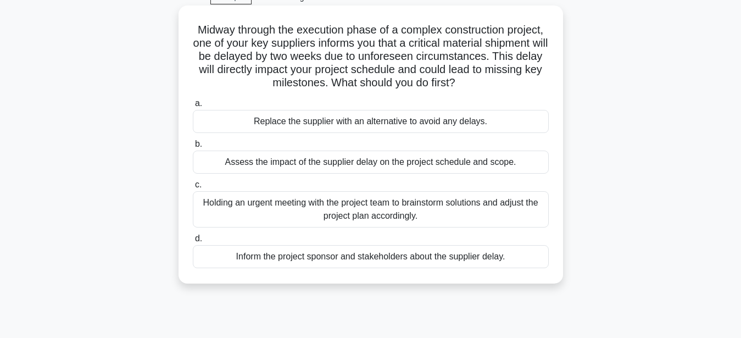
click at [321, 165] on div "Assess the impact of the supplier delay on the project schedule and scope." at bounding box center [371, 162] width 356 height 23
click at [193, 148] on input "b. Assess the impact of the supplier delay on the project schedule and scope." at bounding box center [193, 144] width 0 height 7
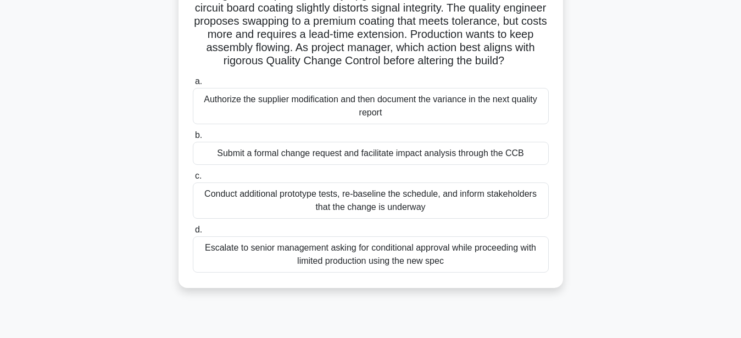
scroll to position [112, 0]
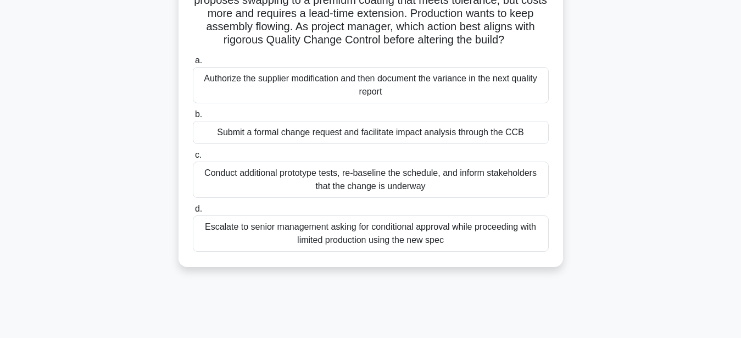
click at [496, 131] on div "Submit a formal change request and facilitate impact analysis through the CCB" at bounding box center [371, 132] width 356 height 23
click at [193, 118] on input "b. Submit a formal change request and facilitate impact analysis through the CCB" at bounding box center [193, 114] width 0 height 7
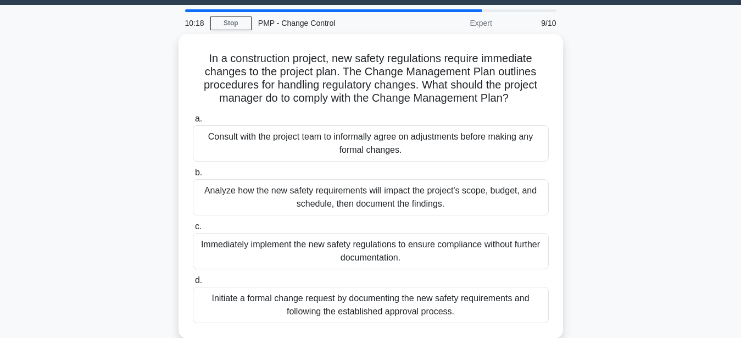
scroll to position [56, 0]
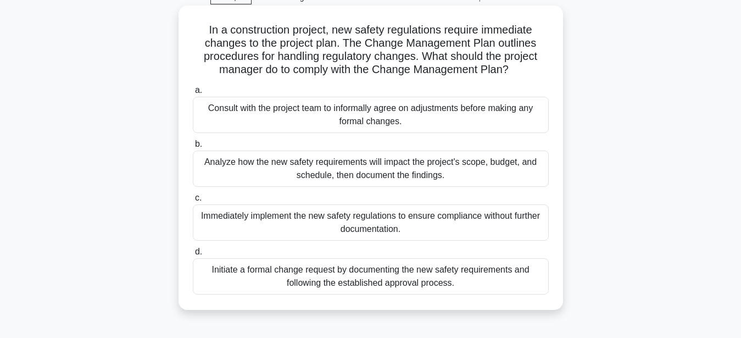
click at [439, 280] on div "Initiate a formal change request by documenting the new safety requirements and…" at bounding box center [371, 276] width 356 height 36
click at [193, 255] on input "d. Initiate a formal change request by documenting the new safety requirements …" at bounding box center [193, 251] width 0 height 7
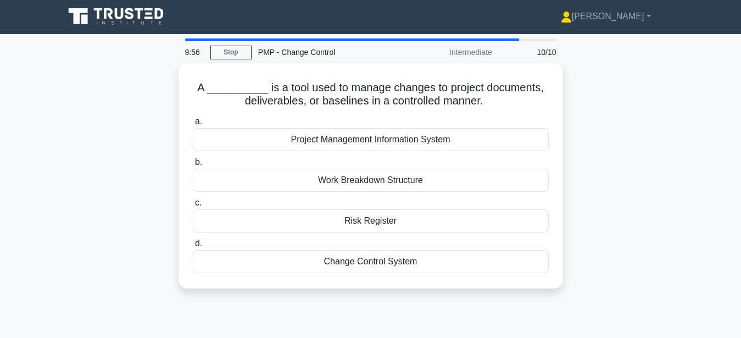
scroll to position [0, 0]
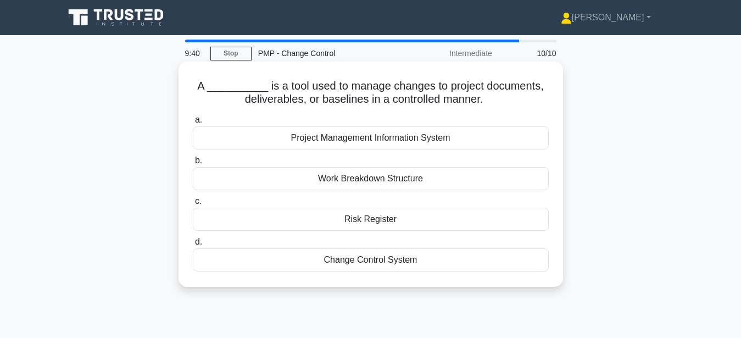
click at [385, 258] on div "Change Control System" at bounding box center [371, 259] width 356 height 23
click at [193, 246] on input "d. Change Control System" at bounding box center [193, 241] width 0 height 7
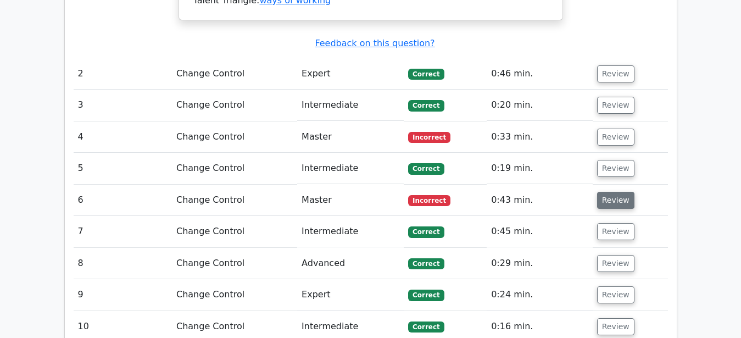
scroll to position [1065, 0]
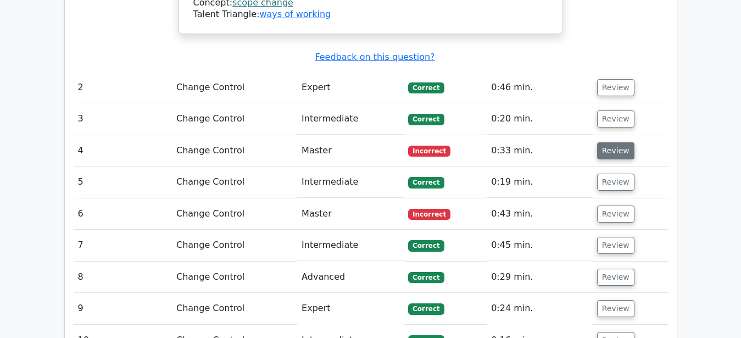
click at [607, 142] on button "Review" at bounding box center [615, 150] width 37 height 17
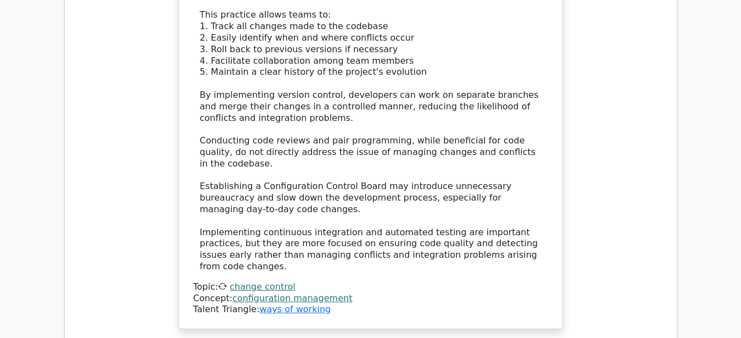
scroll to position [1625, 0]
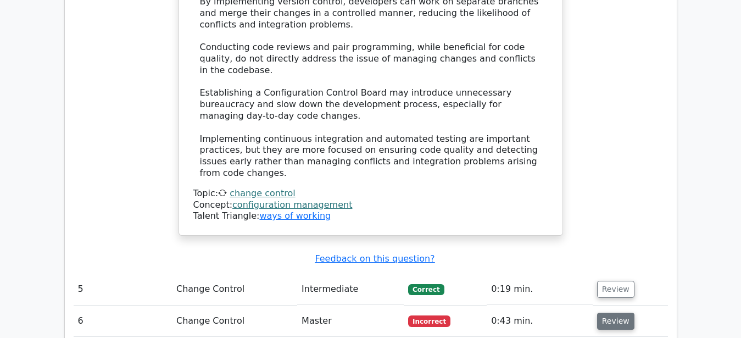
click at [600, 313] on button "Review" at bounding box center [615, 321] width 37 height 17
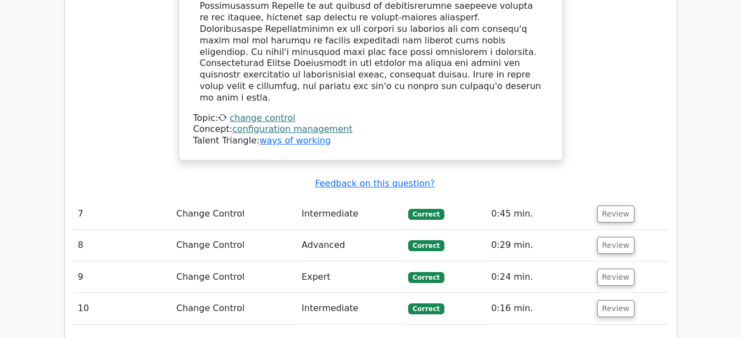
scroll to position [2354, 0]
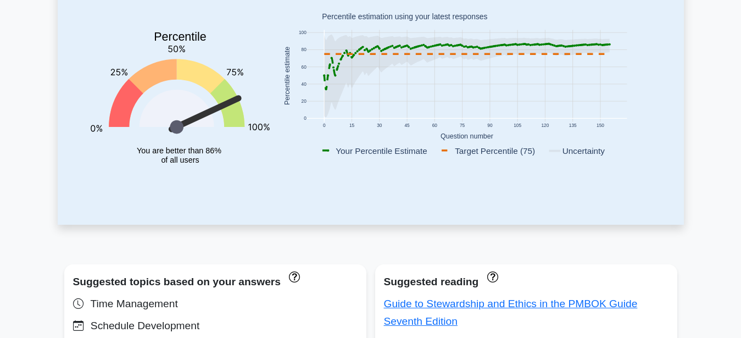
scroll to position [112, 0]
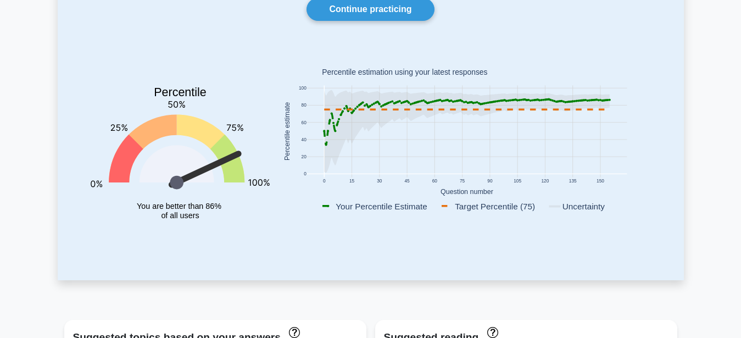
drag, startPoint x: 344, startPoint y: 108, endPoint x: 343, endPoint y: 87, distance: 20.9
click at [343, 87] on icon "0 15 30 45 60 75 90 105 120 135 150 0 20 40 60 80 100 Your Percentile Estimate …" at bounding box center [466, 132] width 381 height 171
drag, startPoint x: 336, startPoint y: 120, endPoint x: 326, endPoint y: 155, distance: 37.2
click at [327, 153] on icon at bounding box center [466, 131] width 285 height 83
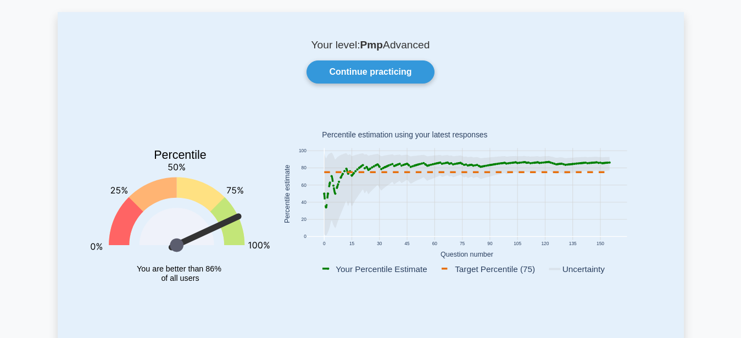
scroll to position [0, 0]
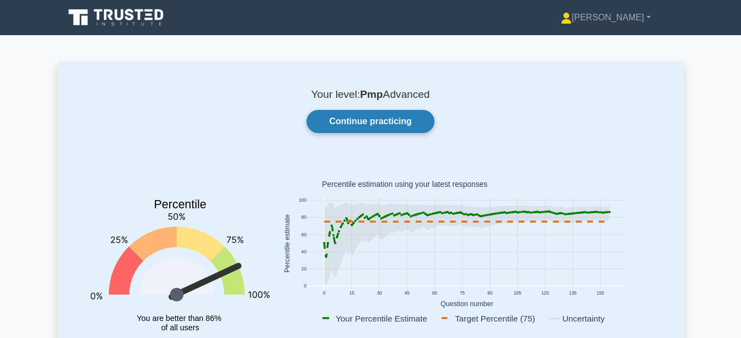
click at [361, 125] on link "Continue practicing" at bounding box center [370, 121] width 127 height 23
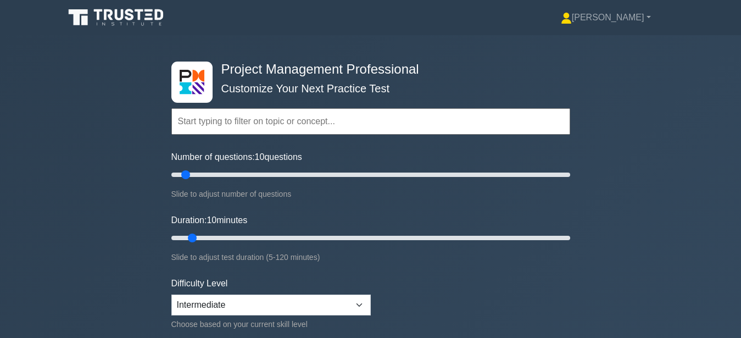
click at [359, 123] on input "text" at bounding box center [370, 121] width 399 height 26
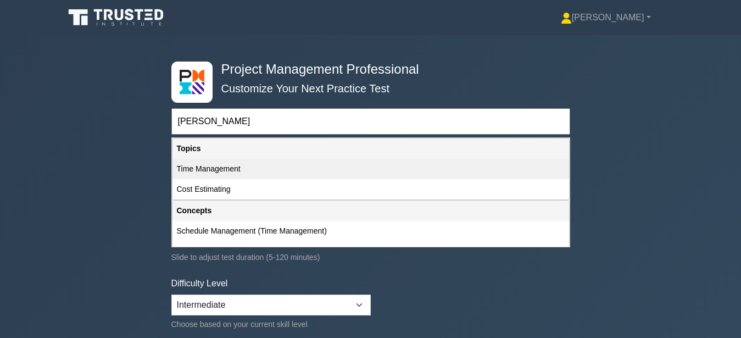
click at [236, 164] on div "Time Management" at bounding box center [371, 169] width 397 height 20
type input "Time Management"
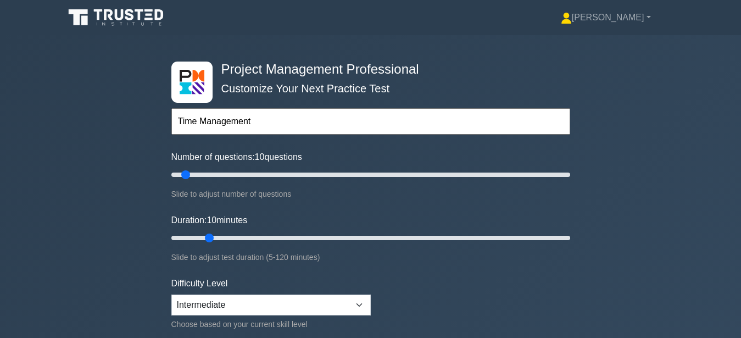
drag, startPoint x: 193, startPoint y: 237, endPoint x: 212, endPoint y: 235, distance: 19.3
type input "15"
click at [212, 235] on input "Duration: 10 minutes" at bounding box center [370, 237] width 399 height 13
click at [235, 118] on input "text" at bounding box center [370, 121] width 399 height 26
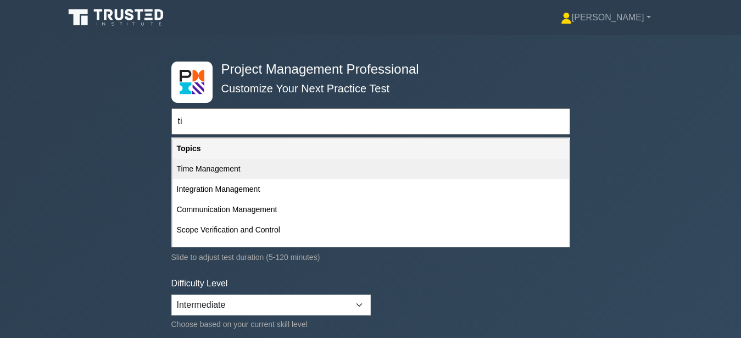
click at [184, 167] on div "Time Management" at bounding box center [371, 169] width 397 height 20
type input "Time Management"
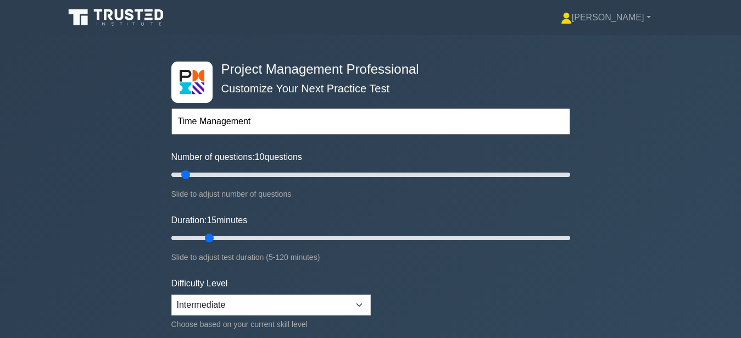
scroll to position [224, 0]
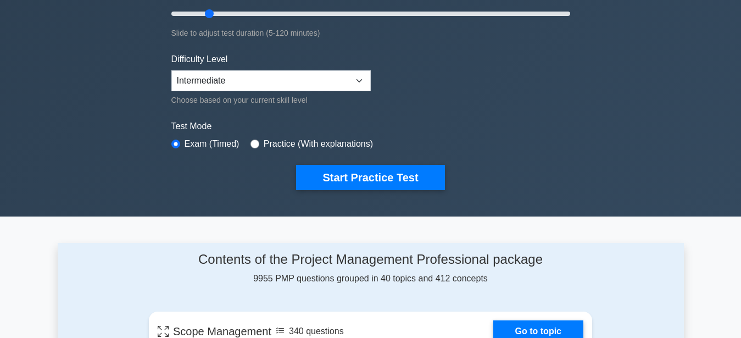
drag, startPoint x: 316, startPoint y: 185, endPoint x: 0, endPoint y: 253, distance: 323.0
click at [300, 181] on button "Start Practice Test" at bounding box center [370, 177] width 148 height 25
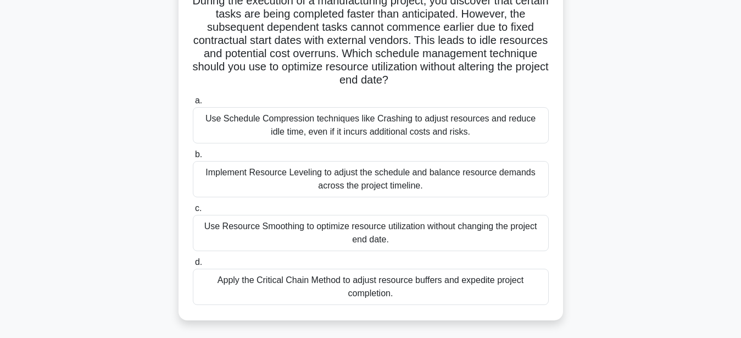
scroll to position [112, 0]
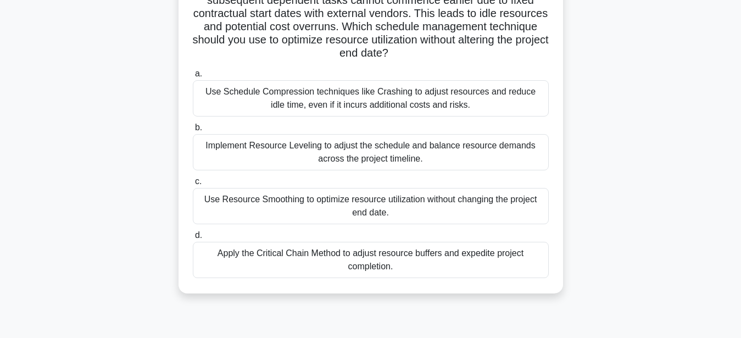
click at [458, 158] on div "Implement Resource Leveling to adjust the schedule and balance resource demands…" at bounding box center [371, 152] width 356 height 36
click at [193, 131] on input "b. Implement Resource Leveling to adjust the schedule and balance resource dema…" at bounding box center [193, 127] width 0 height 7
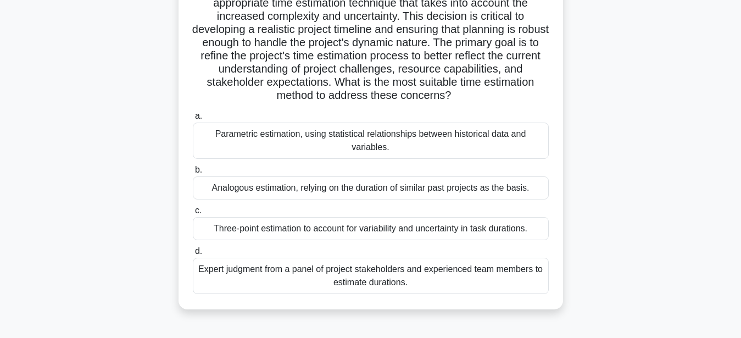
scroll to position [224, 0]
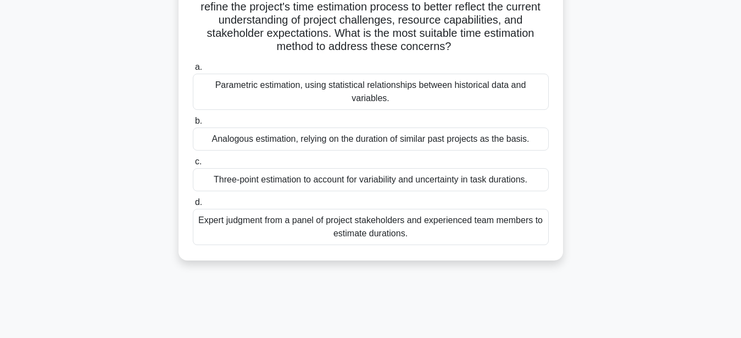
click at [515, 182] on div "Three-point estimation to account for variability and uncertainty in task durat…" at bounding box center [371, 179] width 356 height 23
click at [193, 165] on input "c. Three-point estimation to account for variability and uncertainty in task du…" at bounding box center [193, 161] width 0 height 7
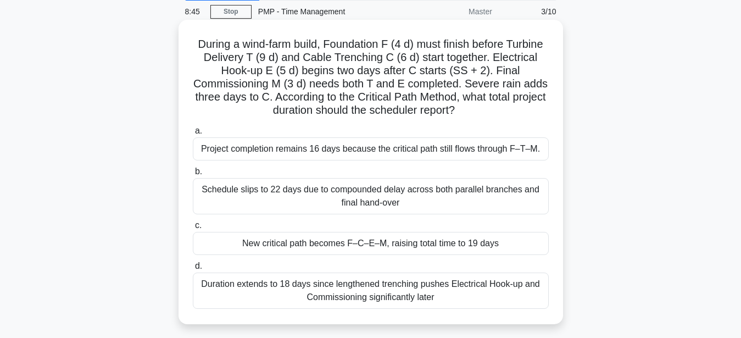
scroll to position [56, 0]
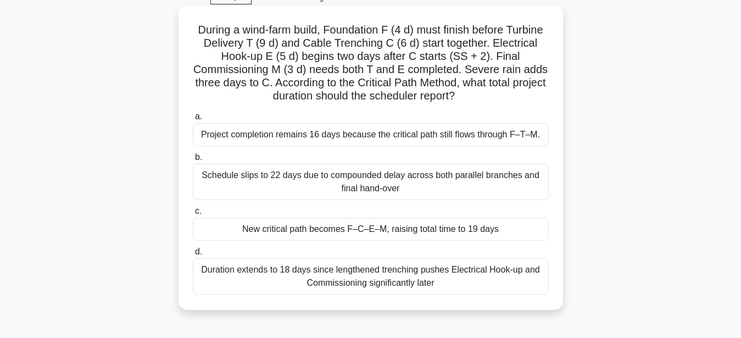
click at [392, 147] on div "a. Project completion remains 16 days because the critical path still flows thr…" at bounding box center [370, 202] width 369 height 189
click at [382, 138] on div "Project completion remains 16 days because the critical path still flows throug…" at bounding box center [371, 134] width 356 height 23
click at [193, 120] on input "a. Project completion remains 16 days because the critical path still flows thr…" at bounding box center [193, 116] width 0 height 7
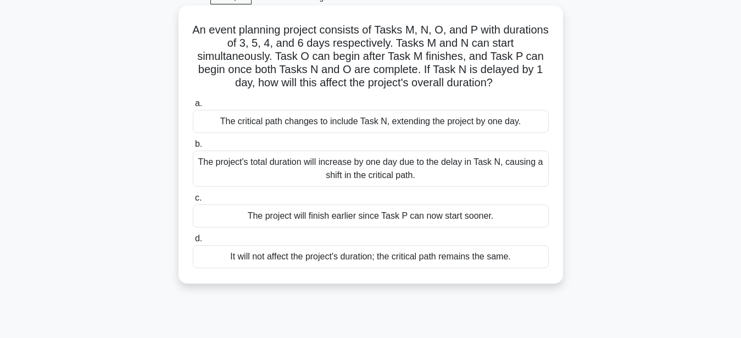
click at [414, 262] on div "It will not affect the project's duration; the critical path remains the same." at bounding box center [371, 256] width 356 height 23
click at [193, 242] on input "d. It will not affect the project's duration; the critical path remains the sam…" at bounding box center [193, 238] width 0 height 7
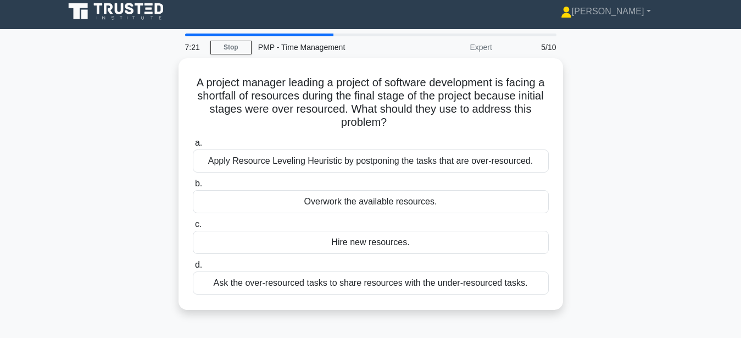
scroll to position [0, 0]
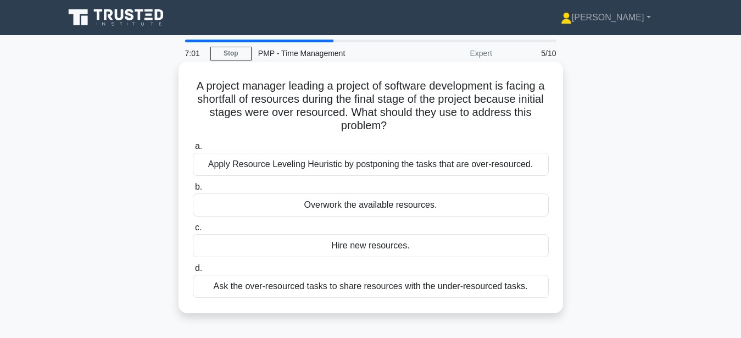
click at [381, 172] on div "Apply Resource Leveling Heuristic by postponing the tasks that are over-resourc…" at bounding box center [371, 164] width 356 height 23
click at [193, 150] on input "a. Apply Resource Leveling Heuristic by postponing the tasks that are over-reso…" at bounding box center [193, 146] width 0 height 7
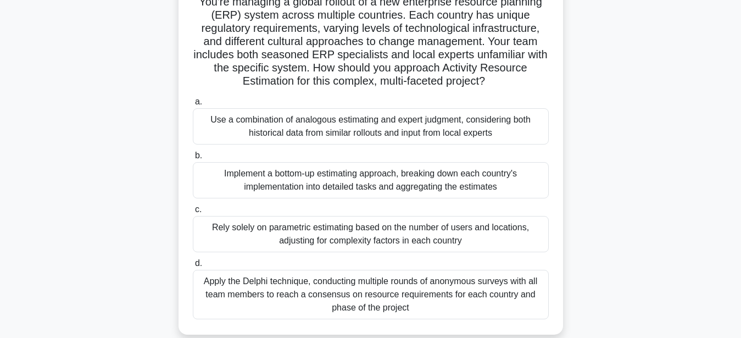
scroll to position [112, 0]
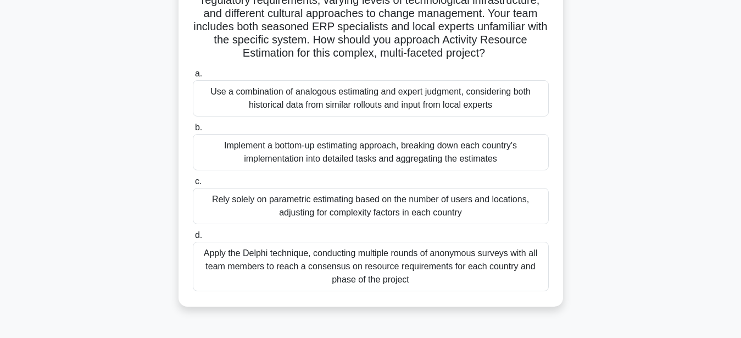
click at [460, 153] on div "Implement a bottom-up estimating approach, breaking down each country's impleme…" at bounding box center [371, 152] width 356 height 36
click at [193, 131] on input "b. Implement a bottom-up estimating approach, breaking down each country's impl…" at bounding box center [193, 127] width 0 height 7
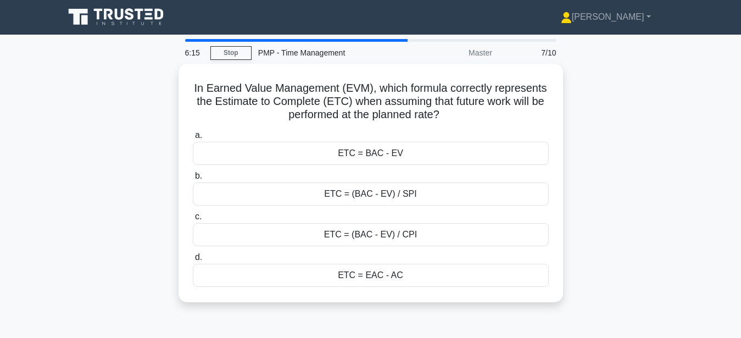
scroll to position [0, 0]
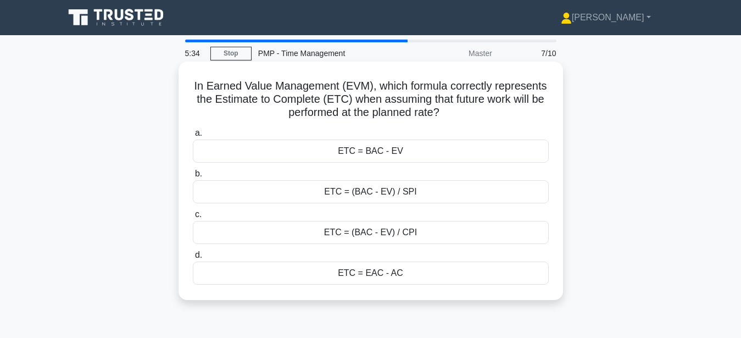
click at [423, 274] on div "ETC = EAC - AC" at bounding box center [371, 273] width 356 height 23
click at [193, 259] on input "d. ETC = EAC - AC" at bounding box center [193, 255] width 0 height 7
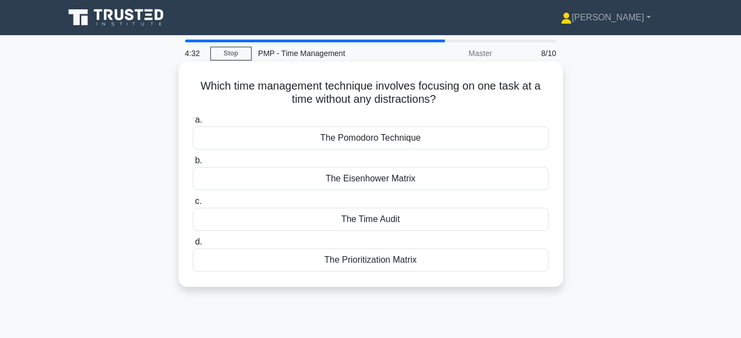
click at [394, 136] on div "The Pomodoro Technique" at bounding box center [371, 137] width 356 height 23
click at [193, 124] on input "a. The Pomodoro Technique" at bounding box center [193, 119] width 0 height 7
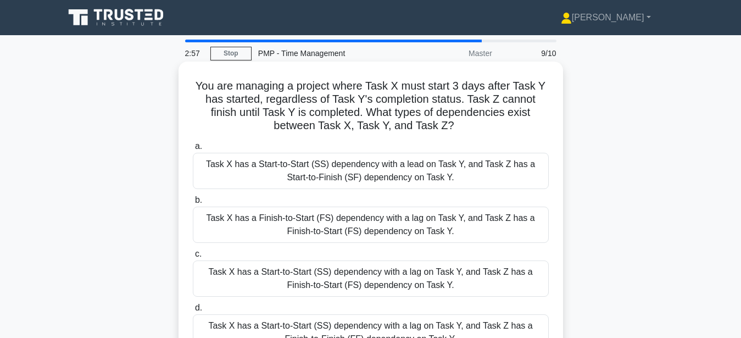
click at [450, 170] on div "Task X has a Start-to-Start (SS) dependency with a lead on Task Y, and Task Z h…" at bounding box center [371, 171] width 356 height 36
click at [193, 150] on input "a. Task X has a Start-to-Start (SS) dependency with a lead on Task Y, and Task …" at bounding box center [193, 146] width 0 height 7
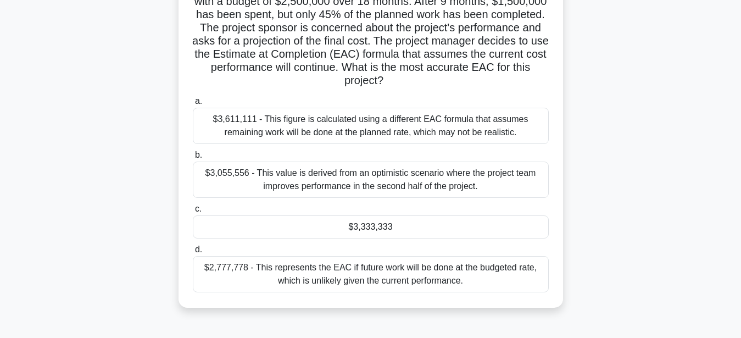
scroll to position [112, 0]
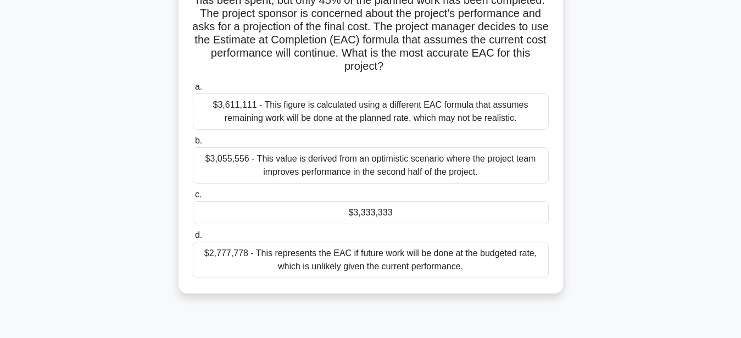
click at [405, 220] on div "$3,333,333" at bounding box center [371, 212] width 356 height 23
click at [193, 198] on input "c. $3,333,333" at bounding box center [193, 194] width 0 height 7
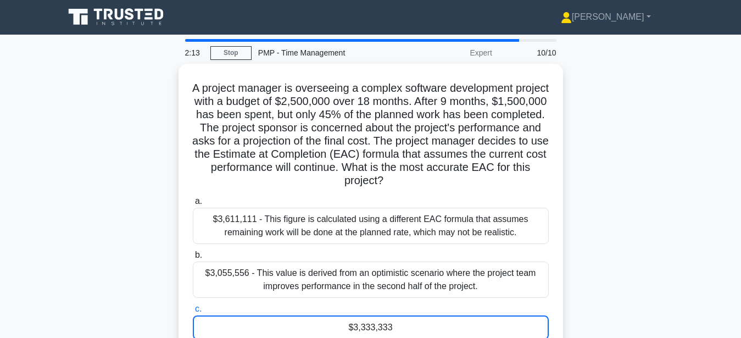
scroll to position [0, 0]
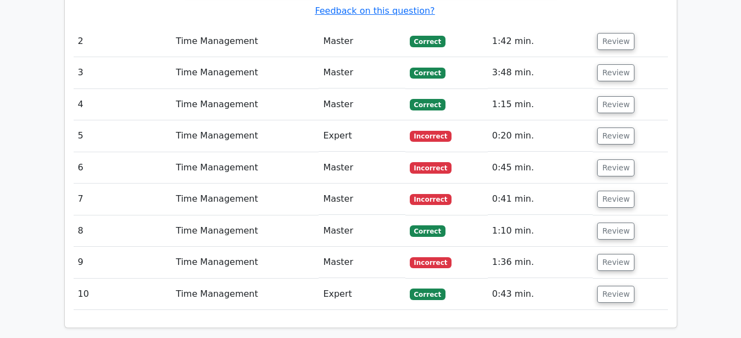
scroll to position [1121, 0]
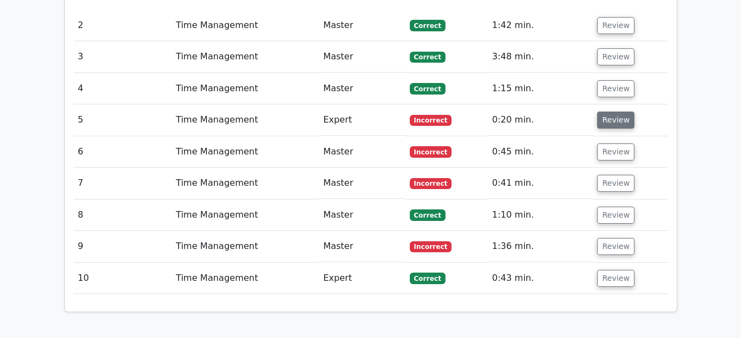
click at [617, 112] on button "Review" at bounding box center [615, 120] width 37 height 17
